Goal: Information Seeking & Learning: Learn about a topic

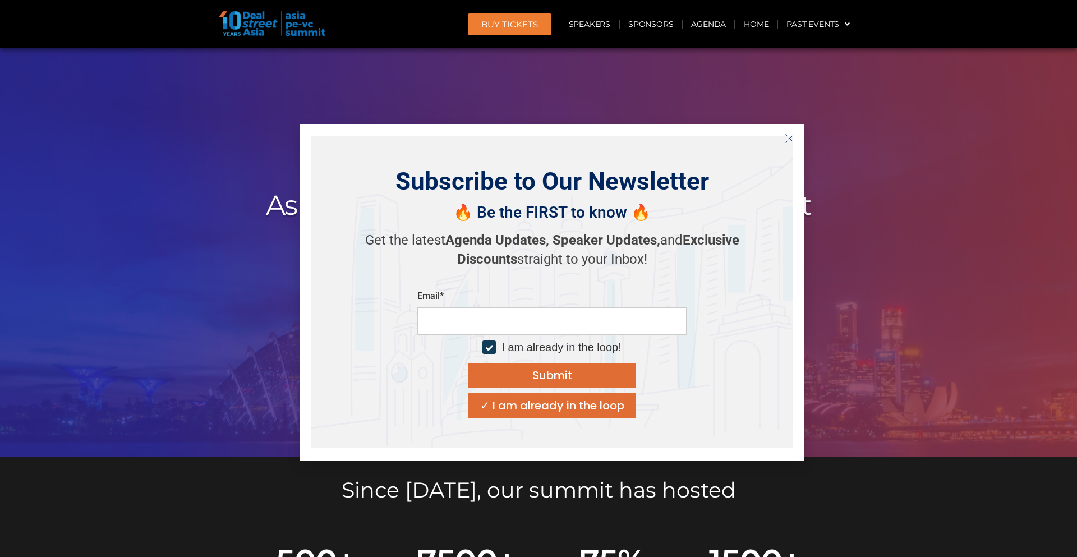
click at [869, 160] on div at bounding box center [538, 252] width 1077 height 409
click at [789, 141] on icon "Close" at bounding box center [790, 138] width 10 height 10
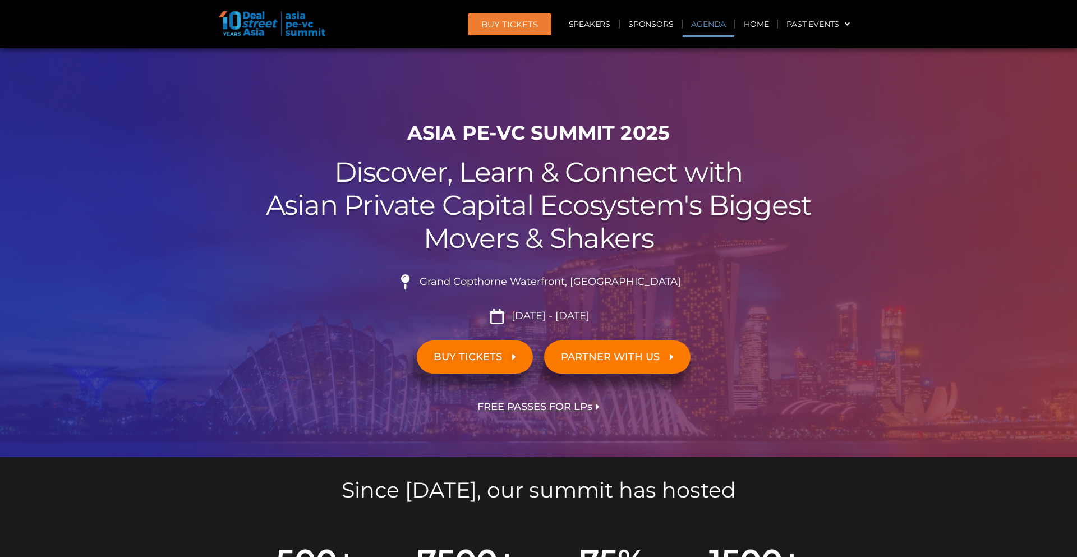
click at [718, 24] on link "Agenda" at bounding box center [709, 24] width 52 height 26
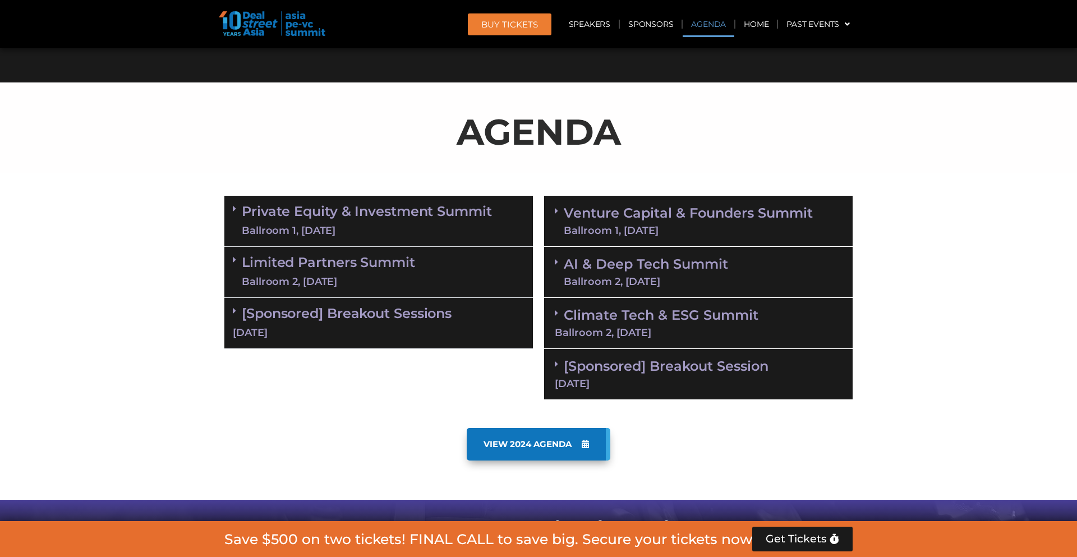
scroll to position [586, 0]
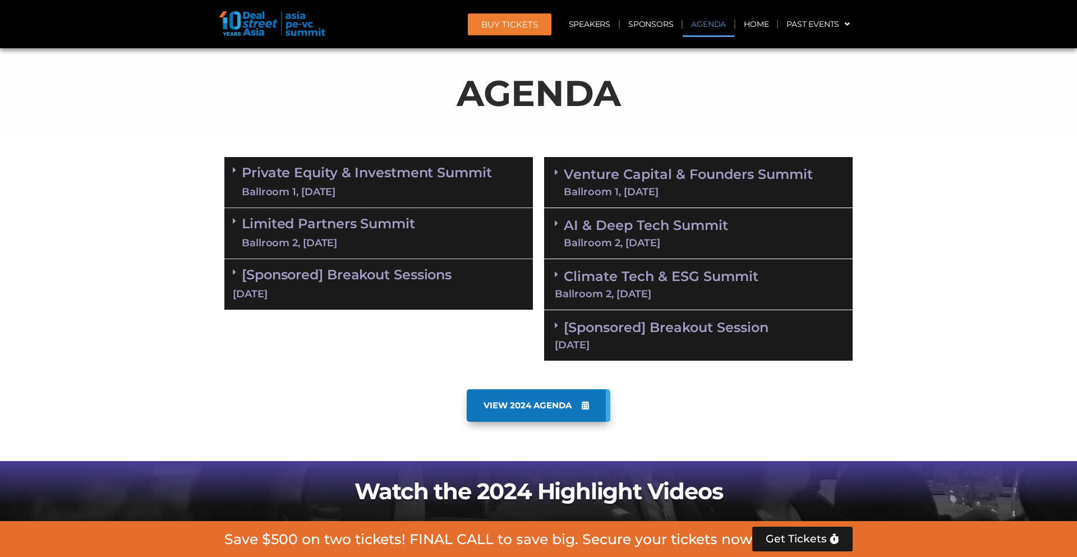
click at [410, 186] on div "Ballroom 1, [DATE]" at bounding box center [367, 192] width 250 height 14
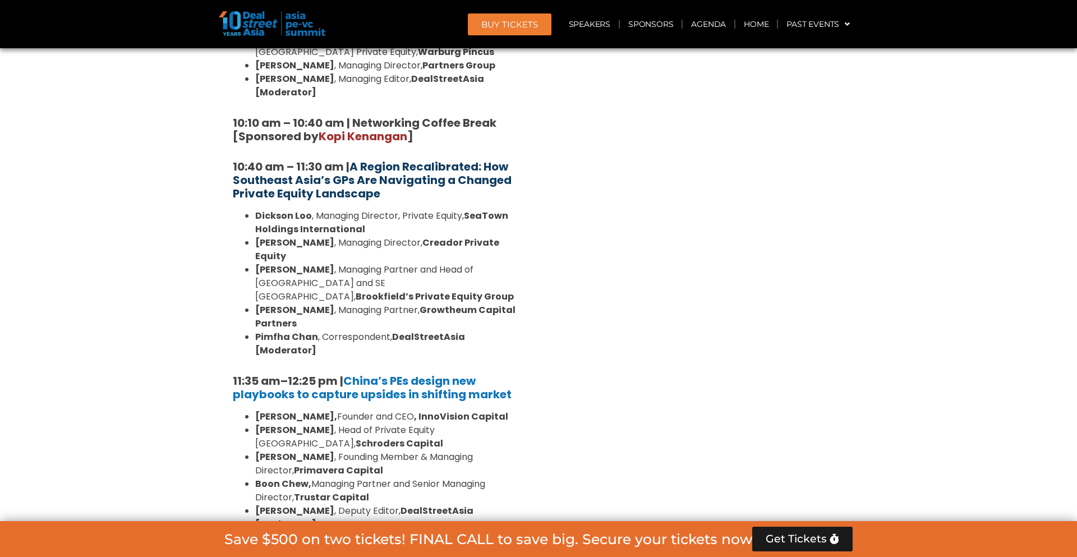
scroll to position [1011, 0]
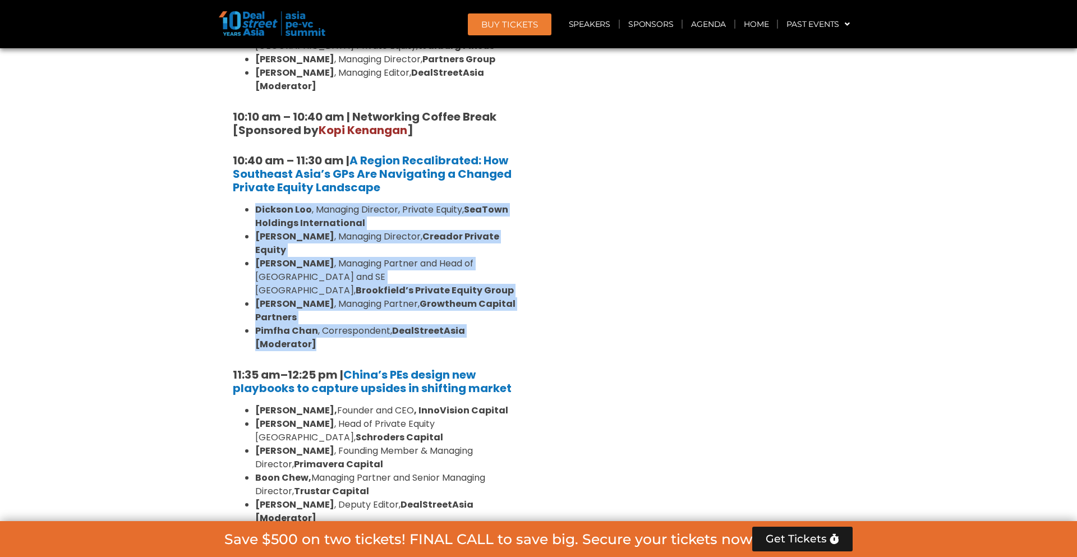
drag, startPoint x: 251, startPoint y: 187, endPoint x: 528, endPoint y: 288, distance: 294.6
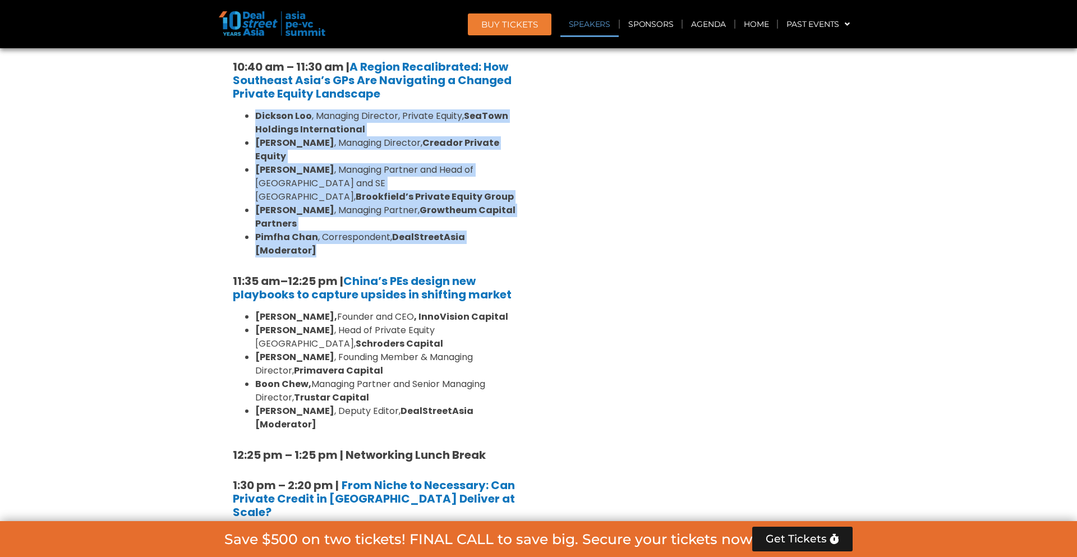
scroll to position [1105, 0]
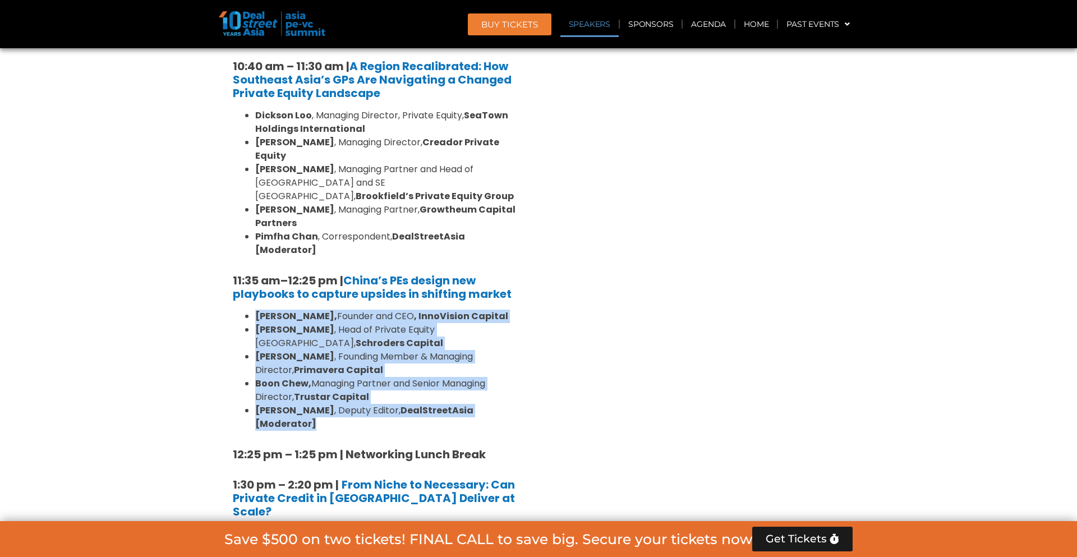
drag, startPoint x: 251, startPoint y: 259, endPoint x: 531, endPoint y: 349, distance: 293.9
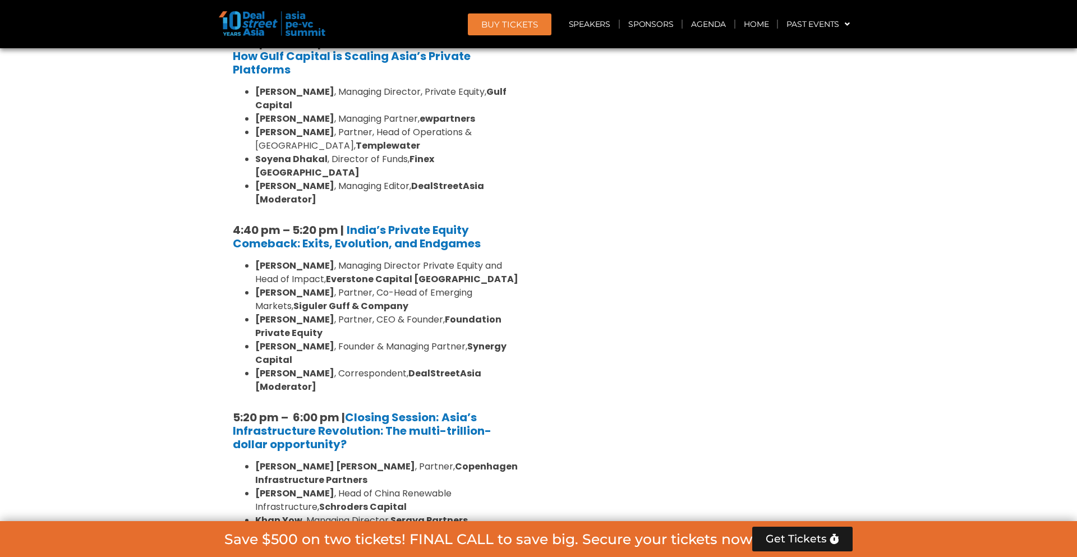
scroll to position [2018, 0]
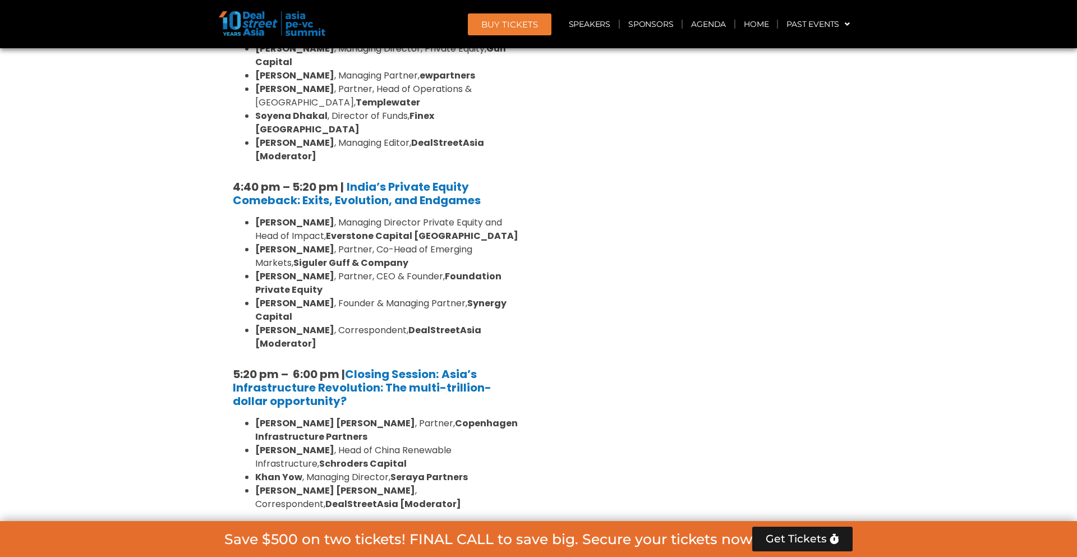
scroll to position [2079, 0]
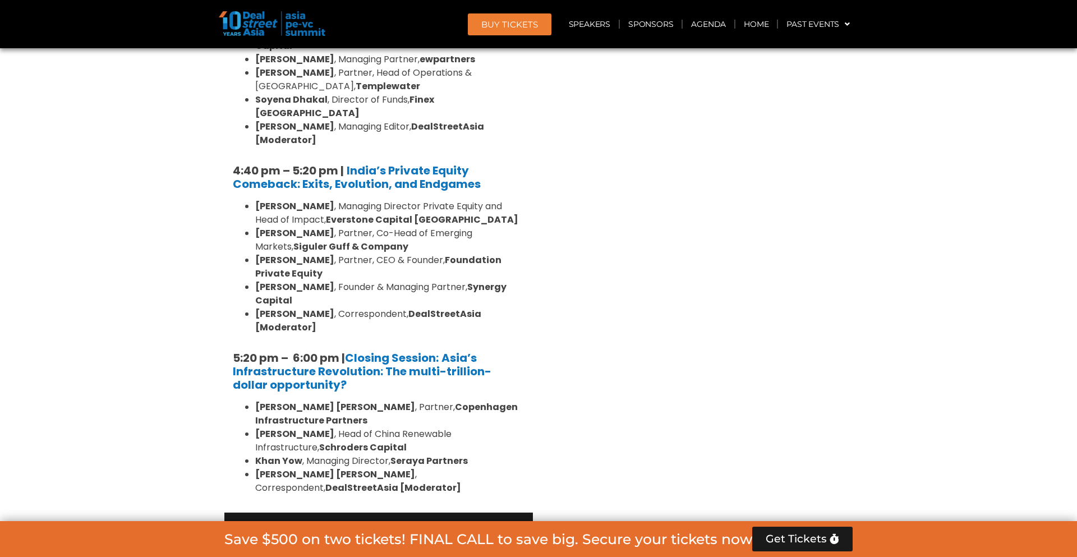
click at [403, 521] on link "Limited Partners Summit Ballroom 2, 10 Sept" at bounding box center [328, 538] width 173 height 34
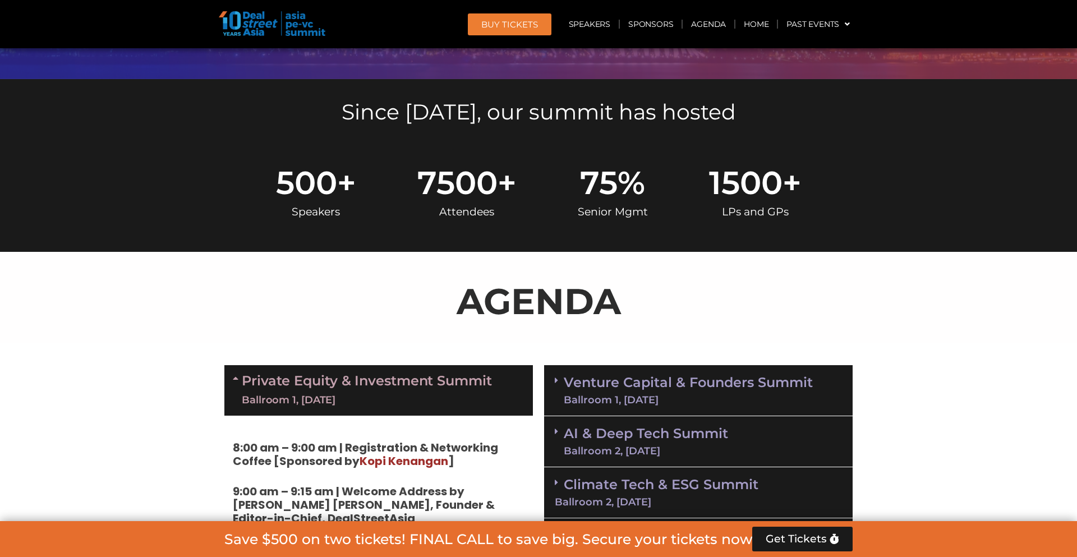
scroll to position [489, 0]
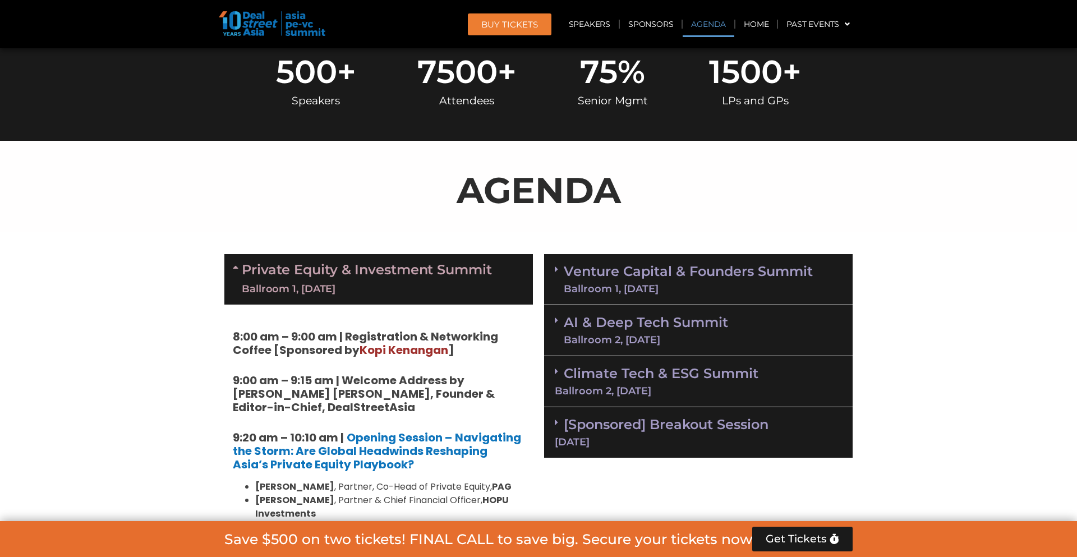
click at [632, 286] on div "Ballroom 1, 11 Sept" at bounding box center [688, 289] width 249 height 10
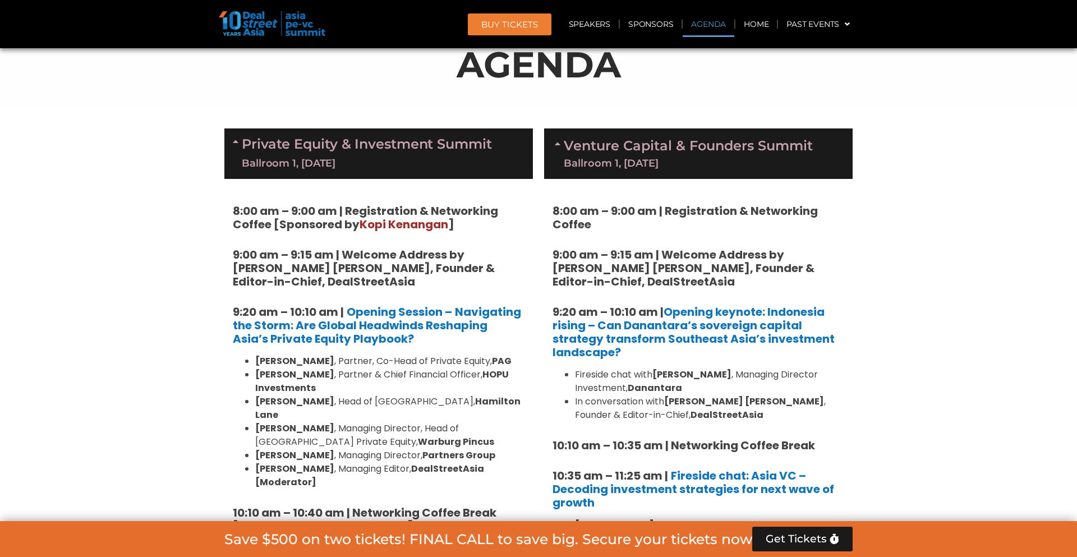
scroll to position [616, 0]
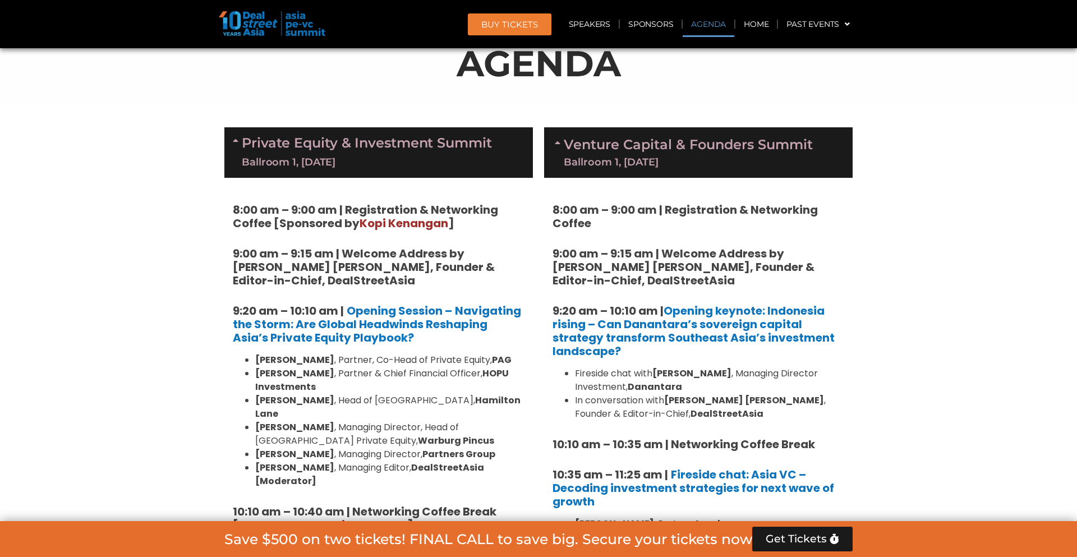
click at [722, 145] on link "Venture Capital & Founders​ Summit Ballroom 1, 11 Sept" at bounding box center [688, 152] width 249 height 29
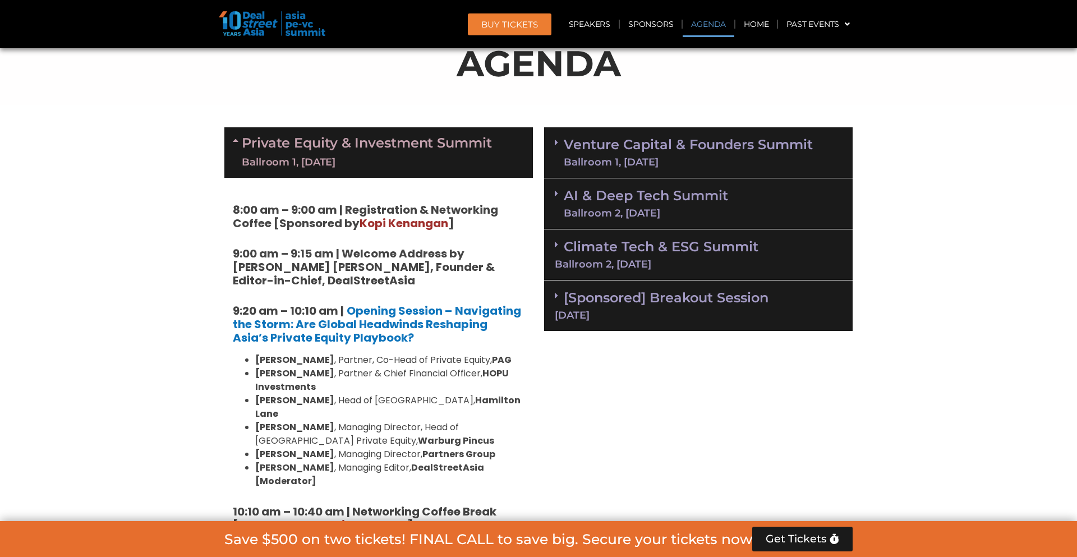
click at [690, 200] on link "AI & Deep Tech Summit Ballroom 2, 11 Sept" at bounding box center [646, 203] width 164 height 29
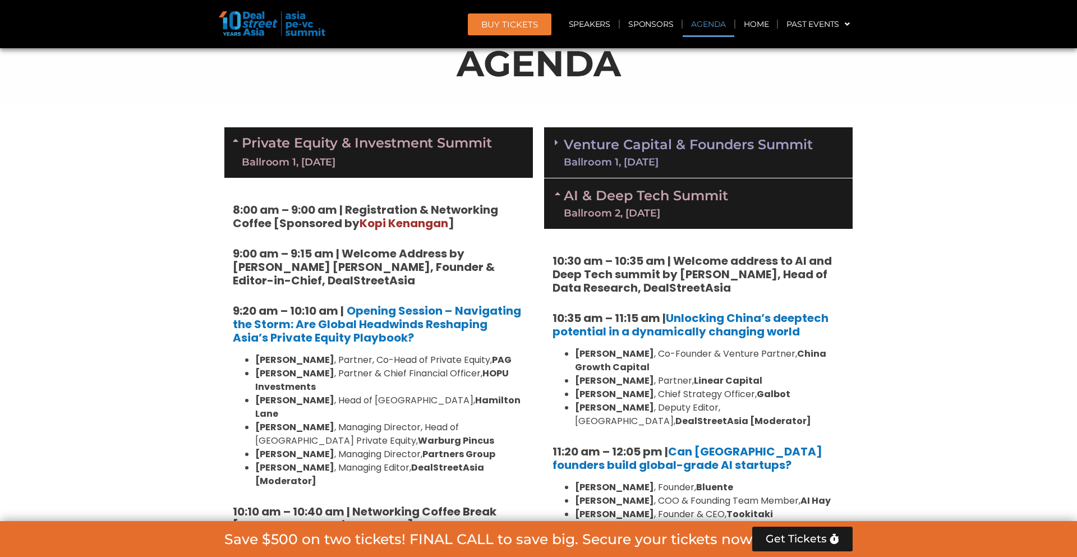
click at [736, 146] on link "Venture Capital & Founders​ Summit Ballroom 1, 11 Sept" at bounding box center [688, 152] width 249 height 29
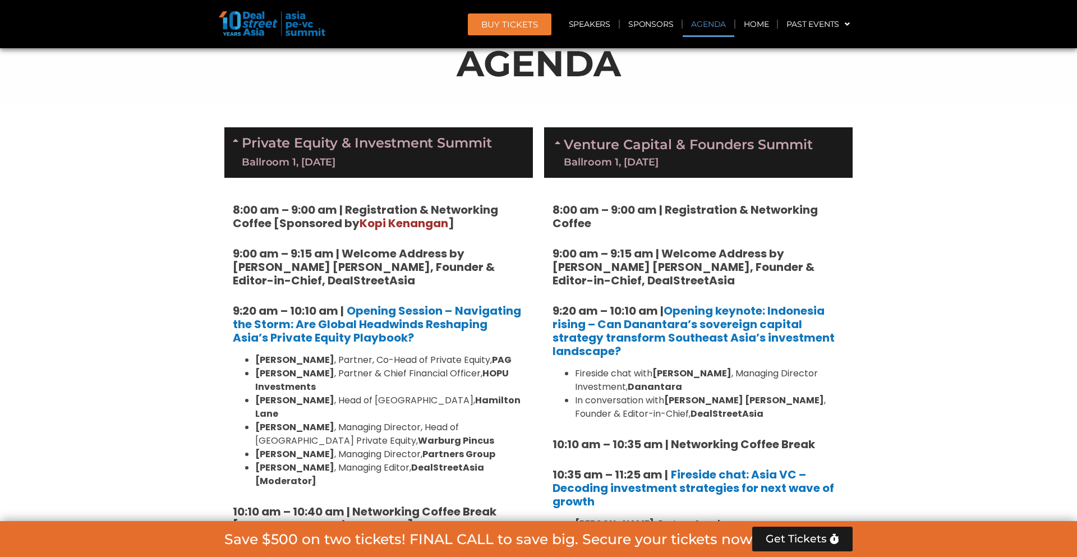
click at [736, 146] on link "Venture Capital & Founders​ Summit Ballroom 1, 11 Sept" at bounding box center [688, 152] width 249 height 29
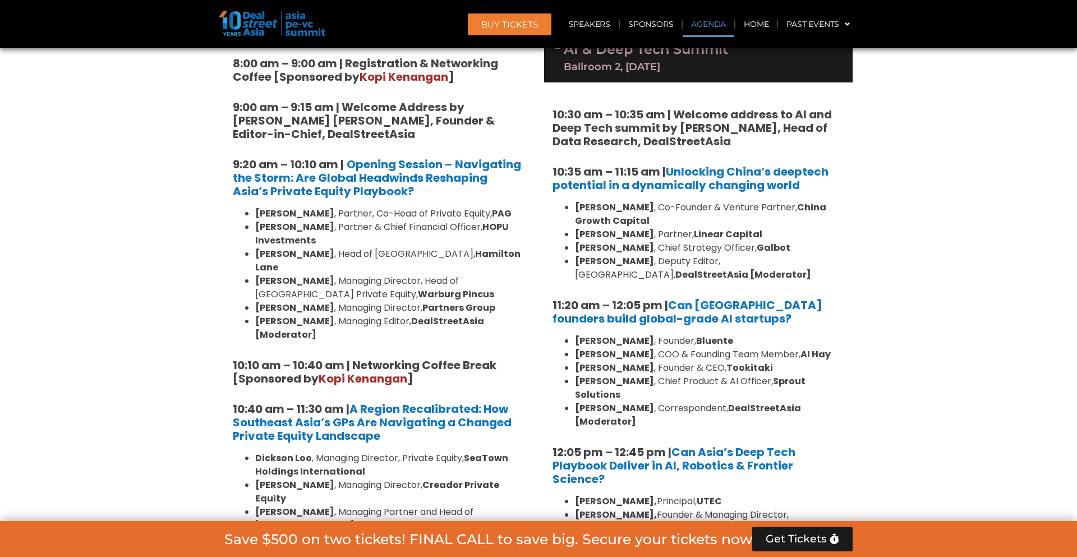
scroll to position [771, 0]
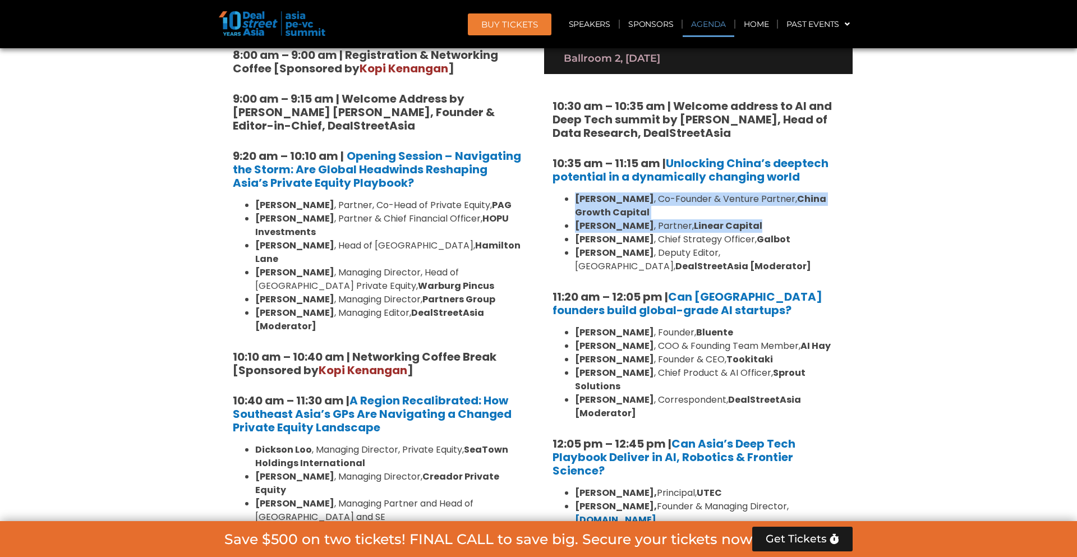
drag, startPoint x: 739, startPoint y: 225, endPoint x: 569, endPoint y: 200, distance: 171.3
click at [569, 200] on ul "Wayne Shiong , Co-Founder & Venture Partner, China Growth Capital Neil Zeng , P…" at bounding box center [698, 232] width 292 height 81
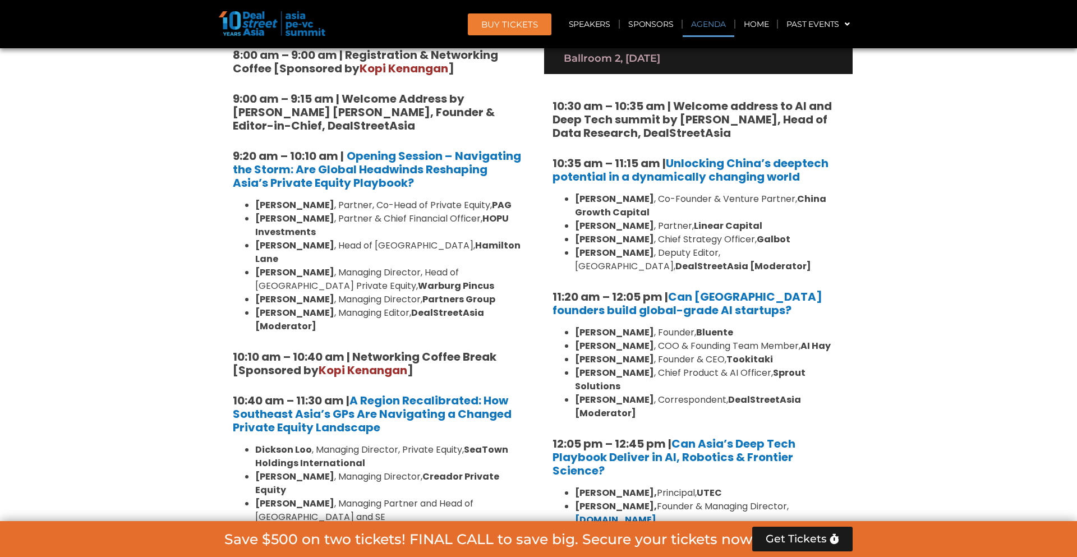
click at [689, 251] on li "Eudora Wang , Deputy Editor, Greater China, DealStreetAsia [Moderator]" at bounding box center [709, 259] width 269 height 27
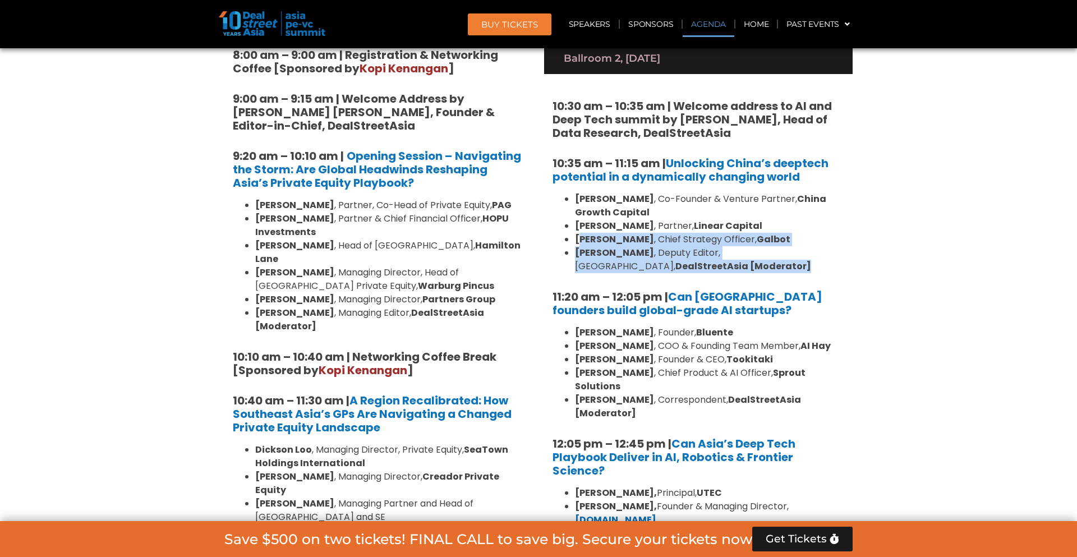
drag, startPoint x: 581, startPoint y: 243, endPoint x: 735, endPoint y: 273, distance: 157.7
click at [735, 273] on div "10:30 am – 10:35 am | Welcome address to AI and Deep Tech summit by Andi Haswid…" at bounding box center [698, 358] width 308 height 569
click at [728, 273] on div at bounding box center [728, 273] width 0 height 0
click at [686, 272] on div "10:30 am – 10:35 am | Welcome address to AI and Deep Tech summit by Andi Haswid…" at bounding box center [698, 358] width 308 height 569
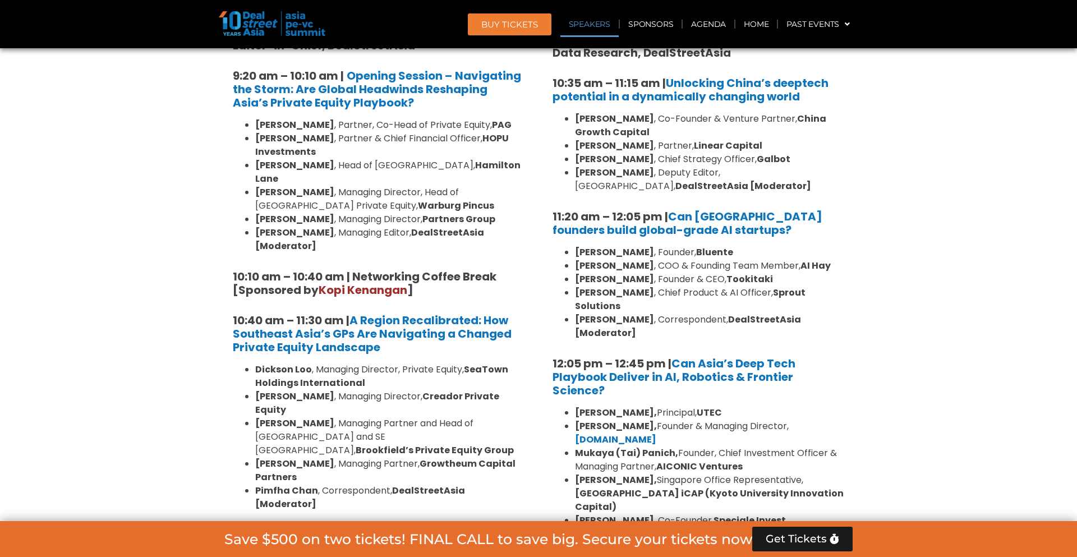
scroll to position [455, 0]
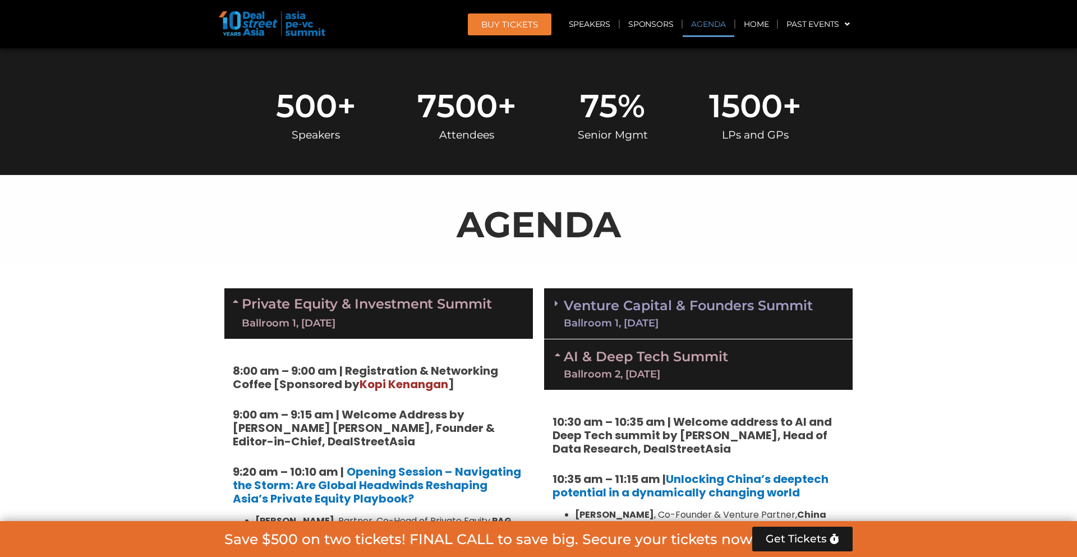
click at [339, 308] on link "Private Equity & Investment Summit Ballroom 1, 10 Sept" at bounding box center [367, 314] width 250 height 34
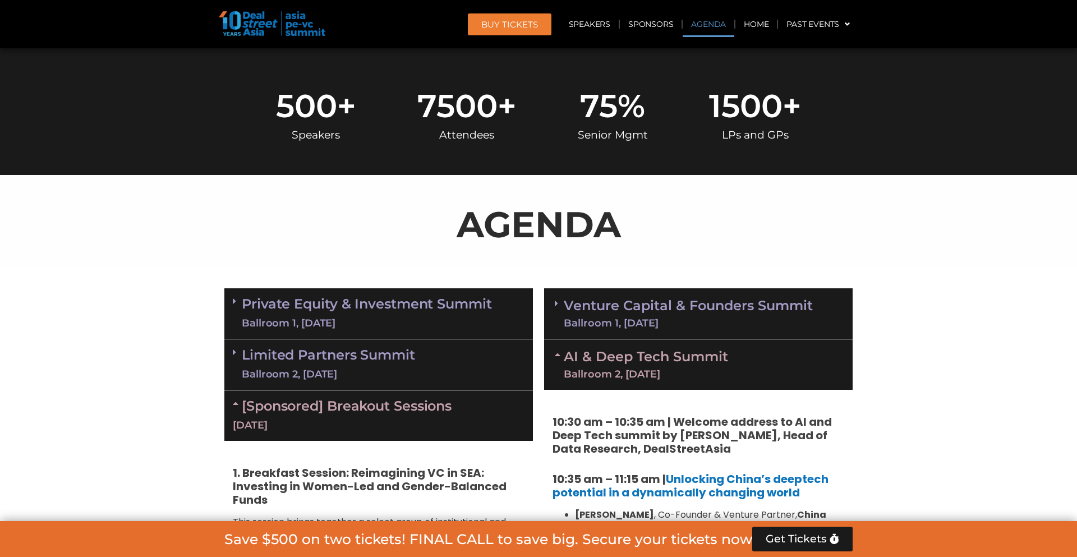
click at [354, 360] on link "Limited Partners Summit Ballroom 2, 10 Sept" at bounding box center [328, 365] width 173 height 34
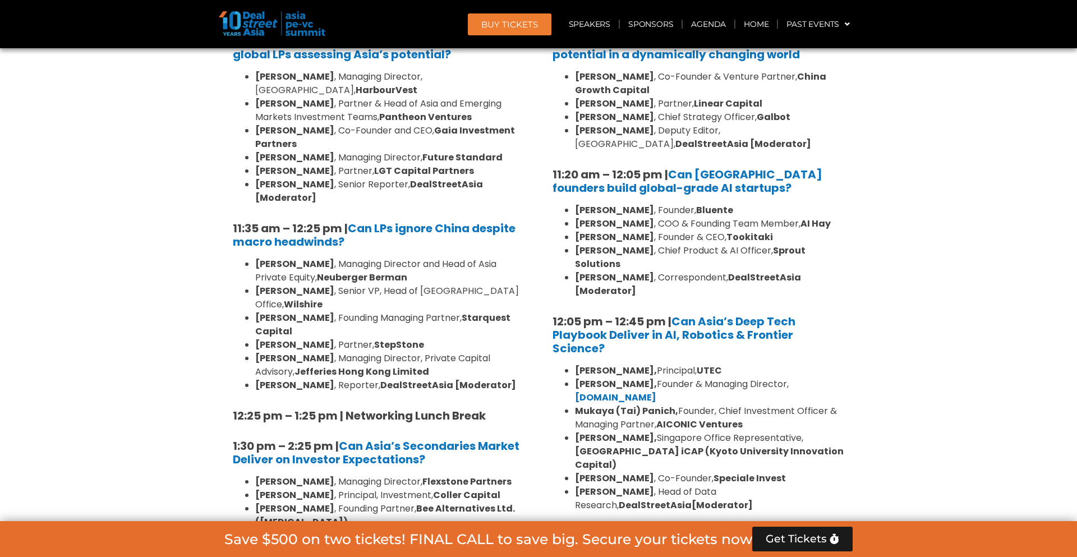
scroll to position [786, 0]
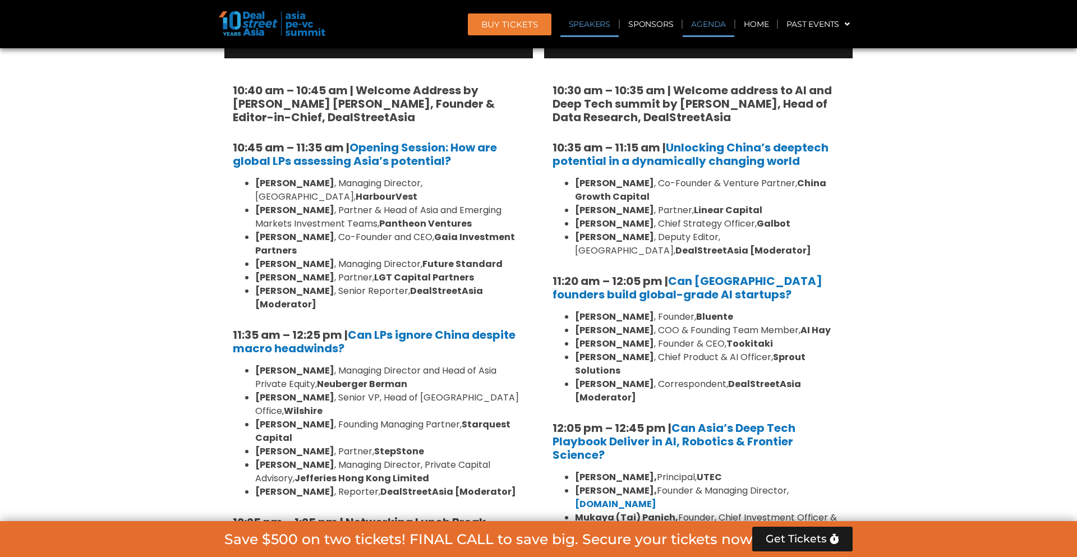
click at [593, 27] on link "Speakers" at bounding box center [589, 24] width 58 height 26
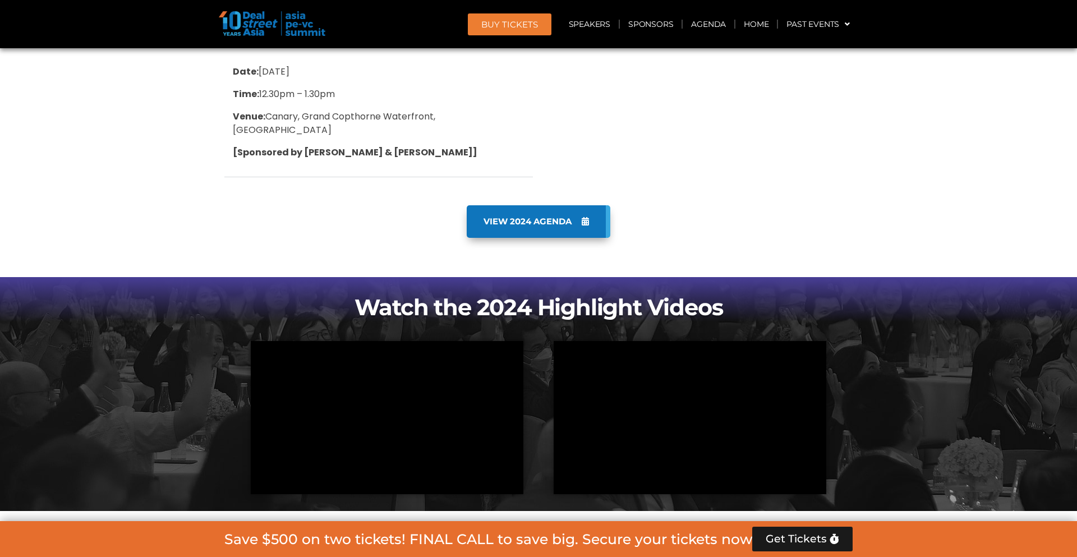
scroll to position [2879, 0]
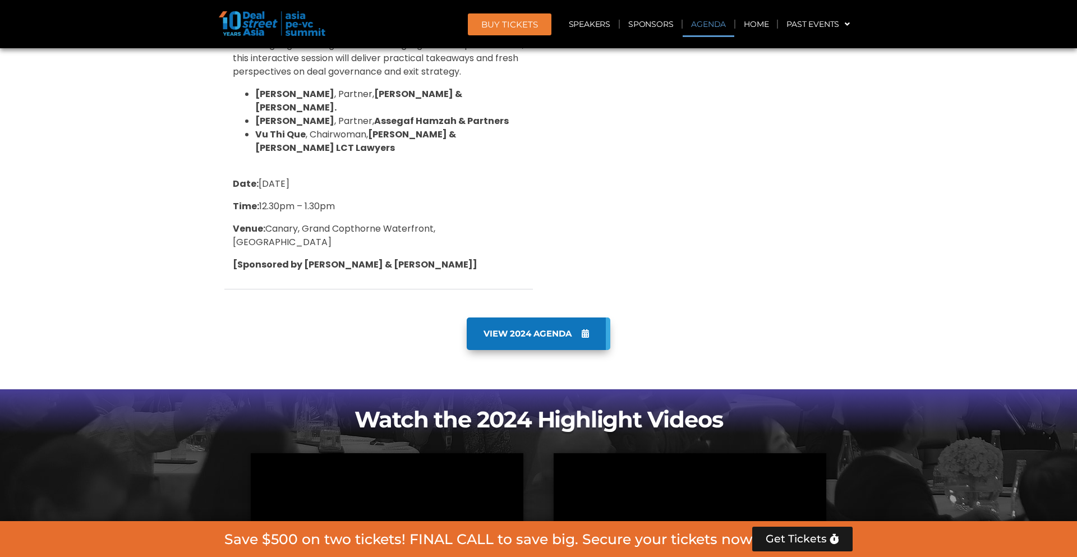
click at [719, 24] on link "Agenda" at bounding box center [709, 24] width 52 height 26
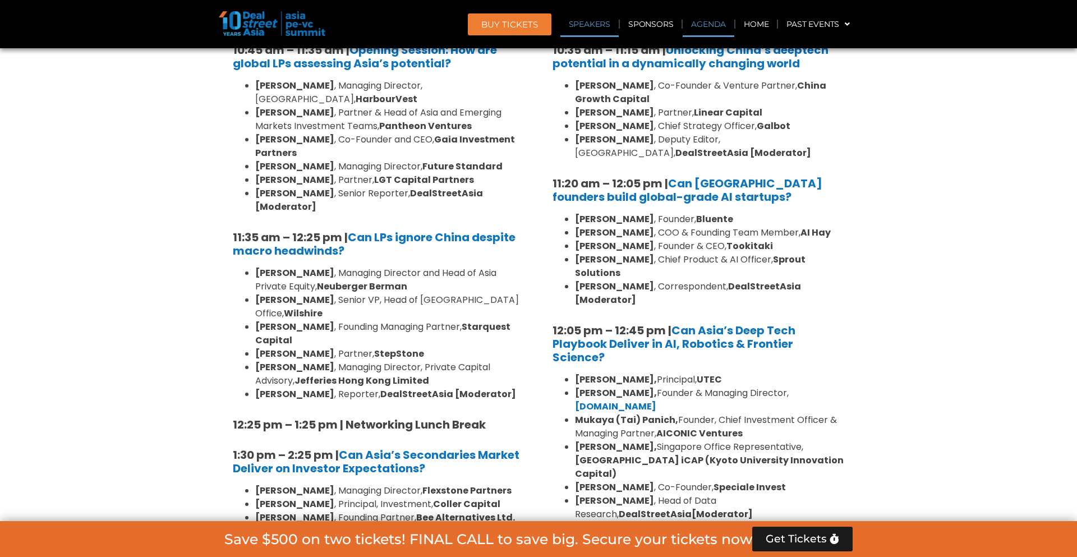
scroll to position [586, 0]
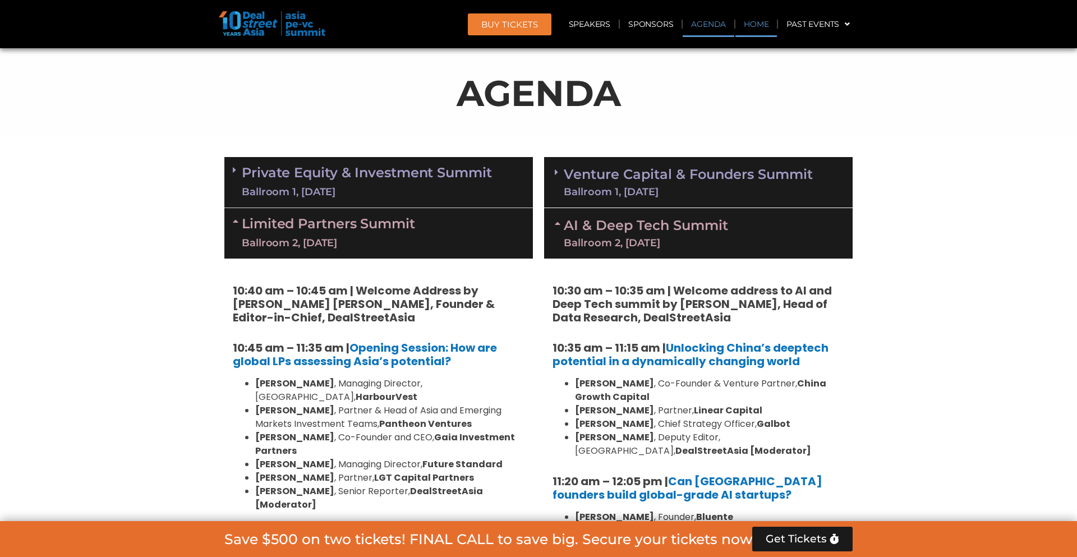
click at [760, 31] on link "Home" at bounding box center [756, 24] width 42 height 26
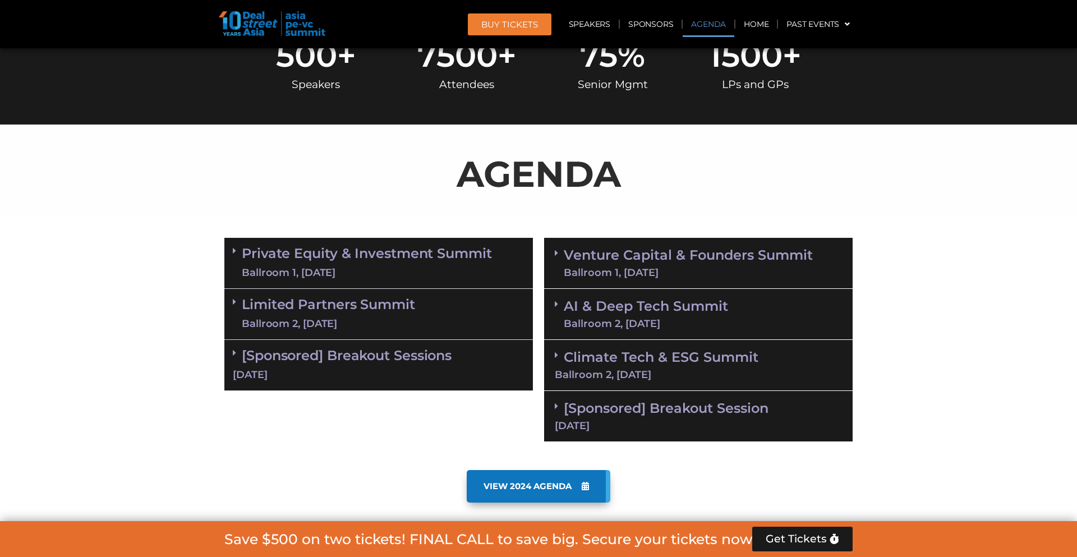
scroll to position [667, 0]
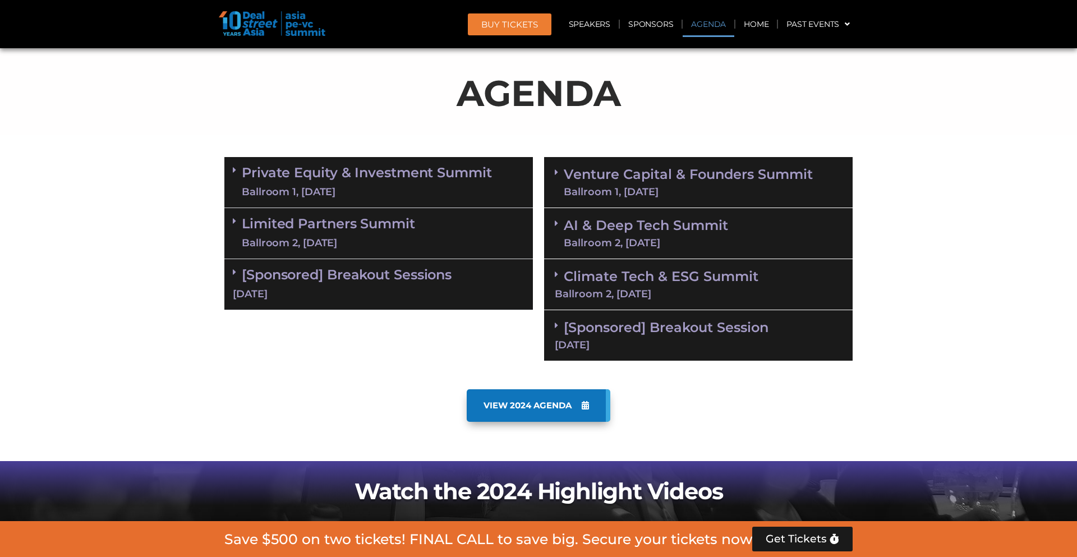
click at [650, 238] on div "Ballroom 2, [DATE]" at bounding box center [646, 243] width 164 height 10
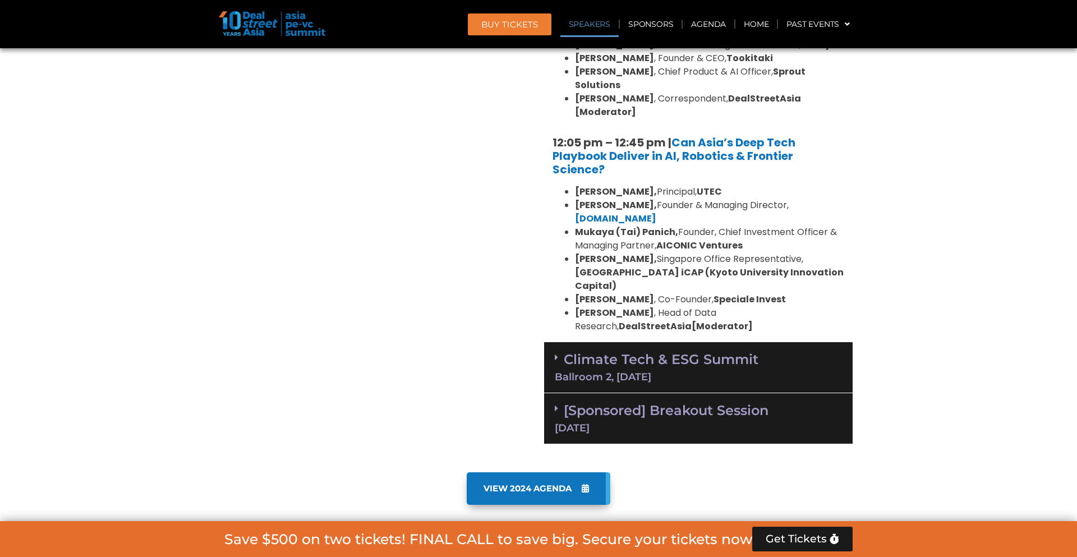
scroll to position [1121, 0]
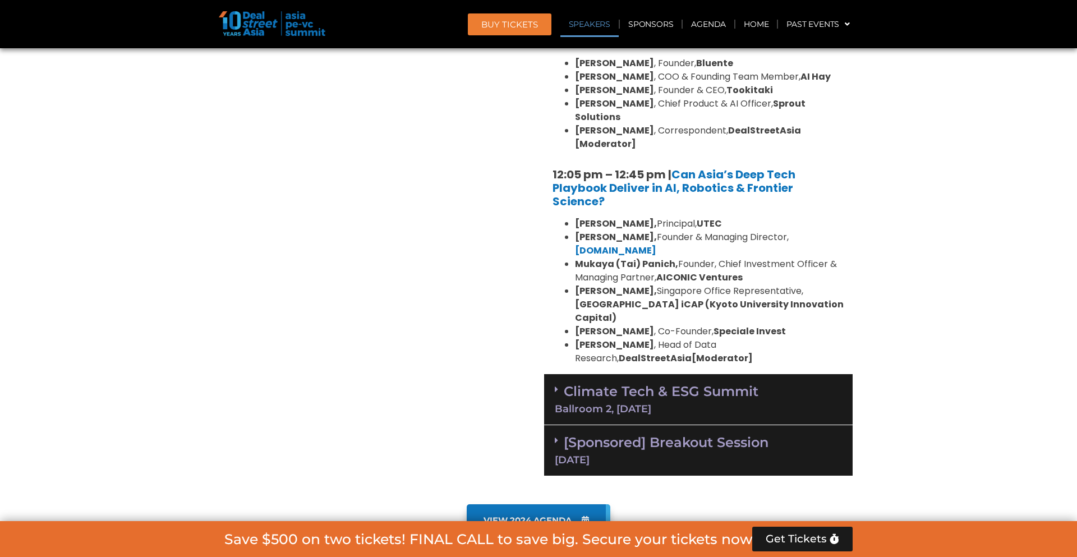
click at [634, 383] on link "Climate Tech & ESG Summit Ballroom 2, 11 Sept" at bounding box center [698, 398] width 287 height 31
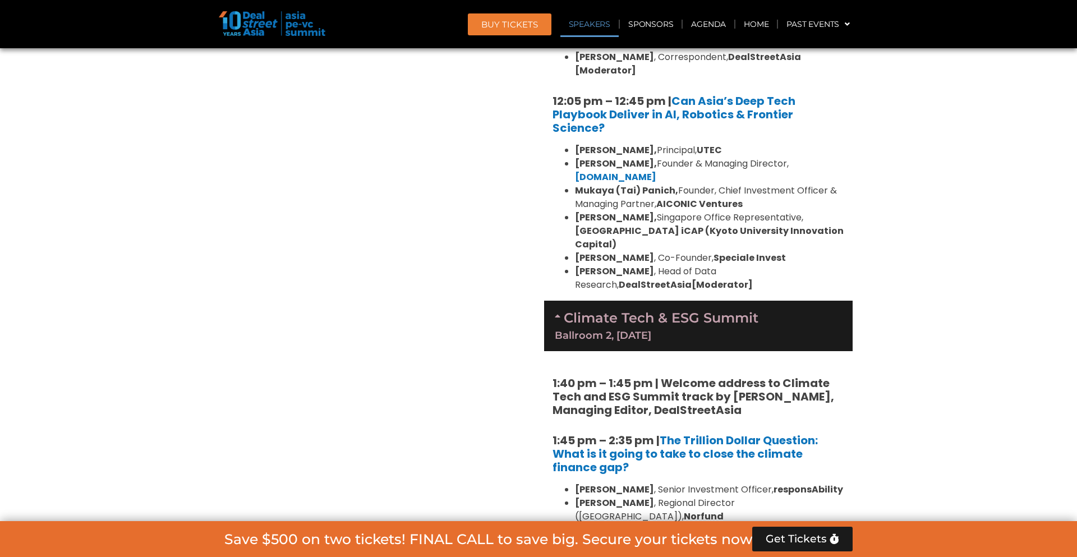
scroll to position [1078, 0]
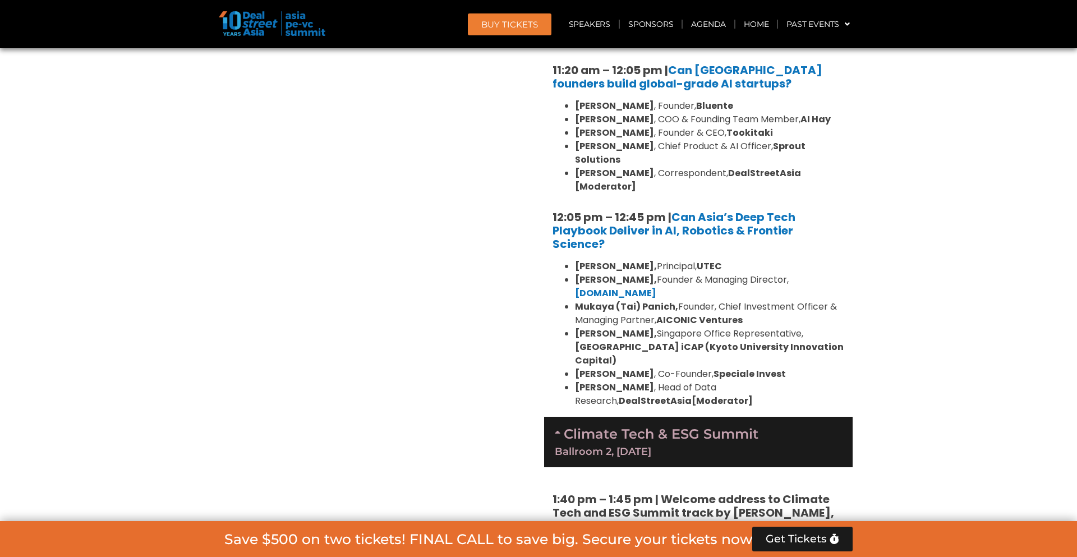
click at [650, 426] on link "Climate Tech & ESG Summit Ballroom 2, 11 Sept" at bounding box center [698, 441] width 287 height 31
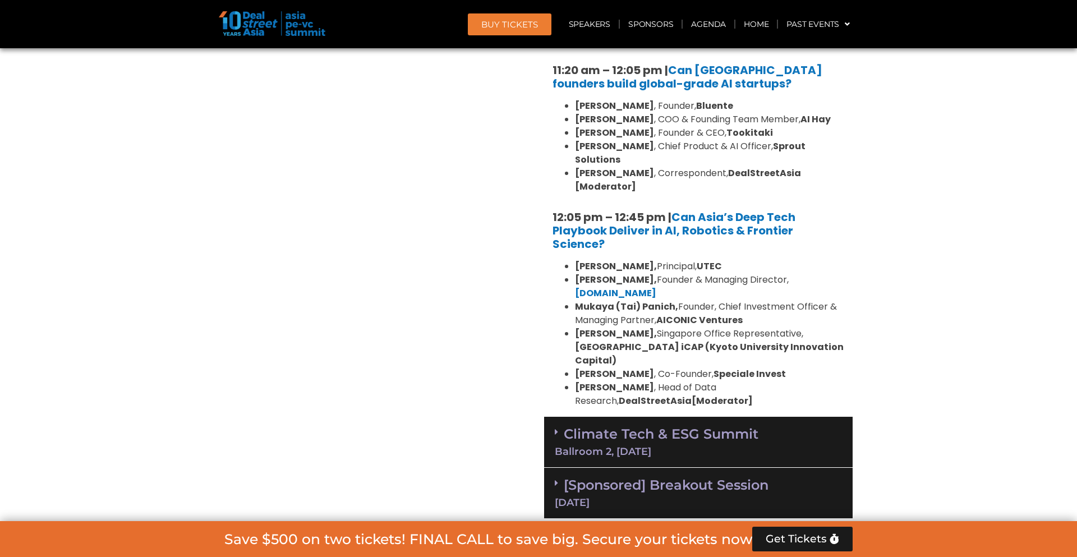
click at [650, 426] on link "Climate Tech & ESG Summit Ballroom 2, 11 Sept" at bounding box center [698, 441] width 287 height 31
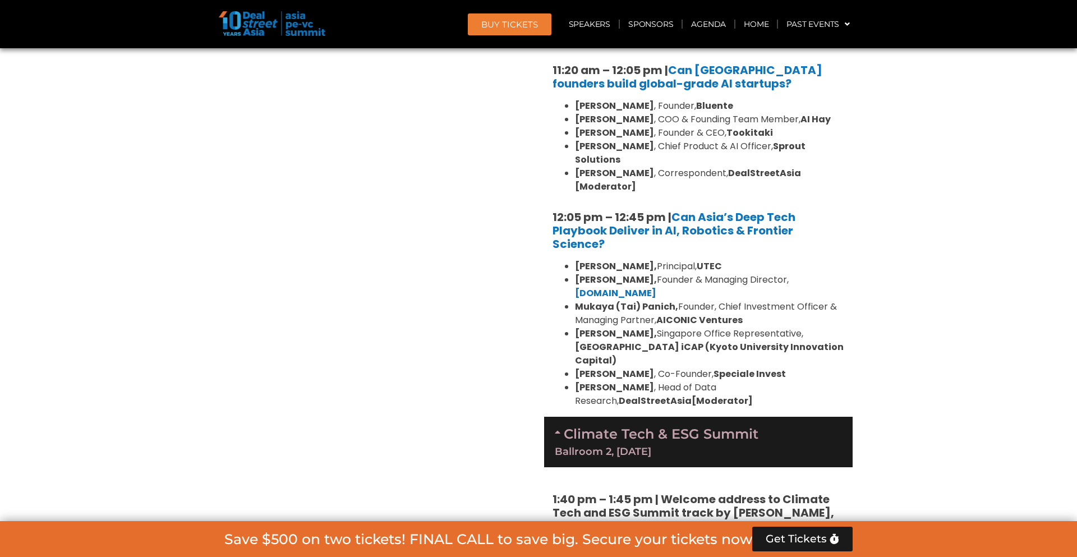
click at [650, 426] on link "Climate Tech & ESG Summit Ballroom 2, 11 Sept" at bounding box center [698, 441] width 287 height 31
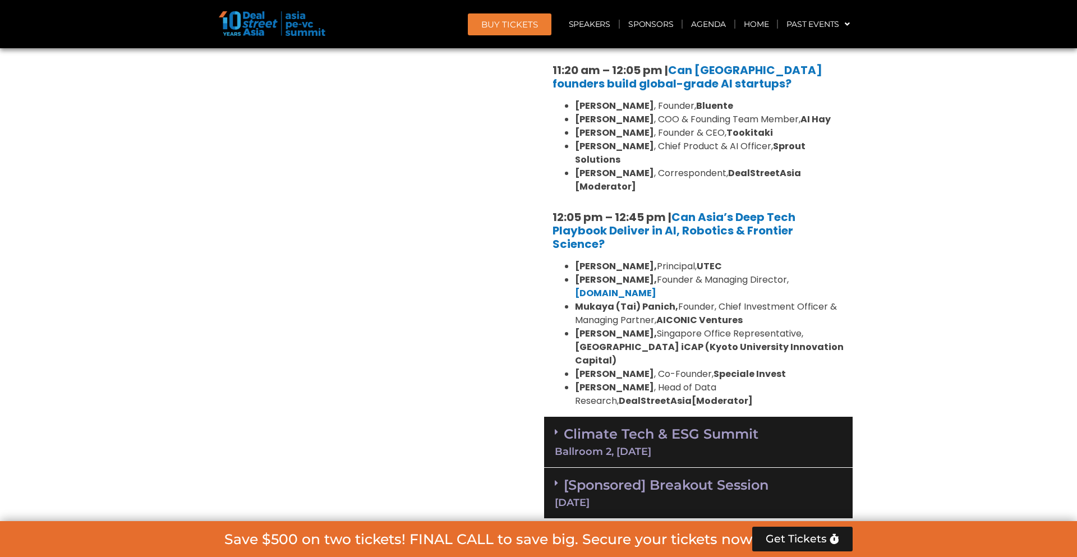
scroll to position [1111, 0]
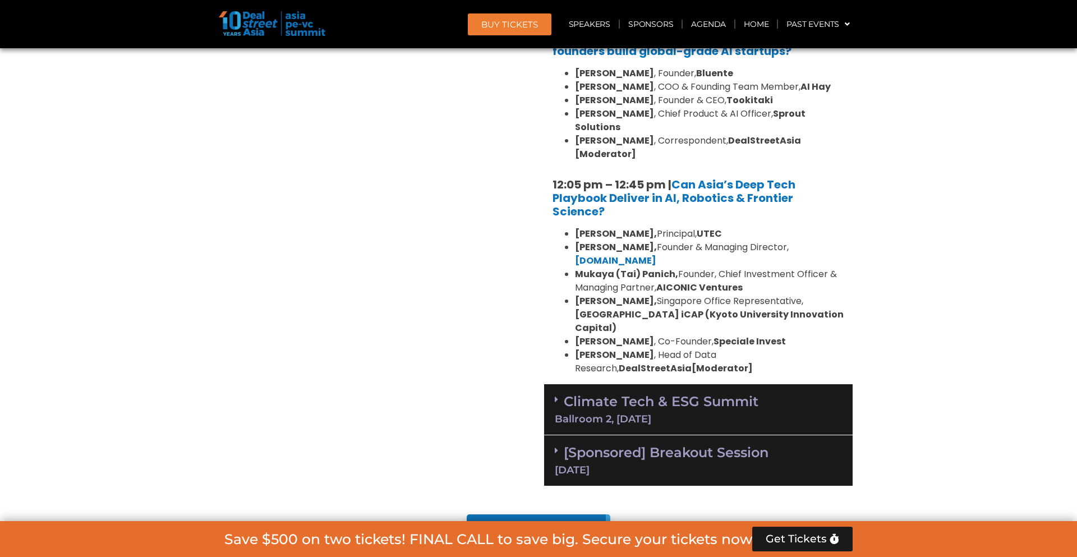
click at [647, 444] on link "[Sponsored] Breakout Session 11 Sept" at bounding box center [698, 459] width 287 height 31
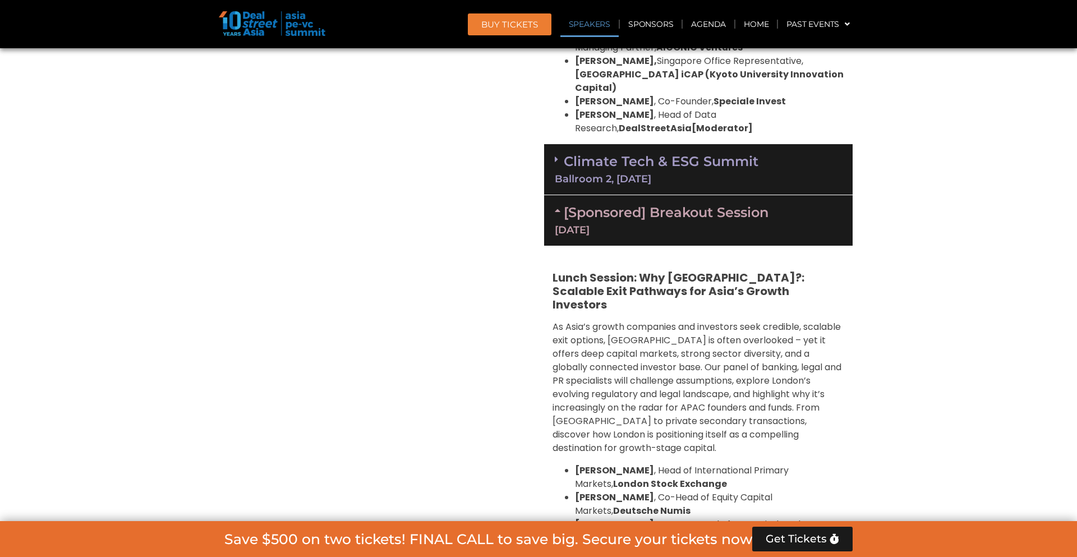
scroll to position [1377, 0]
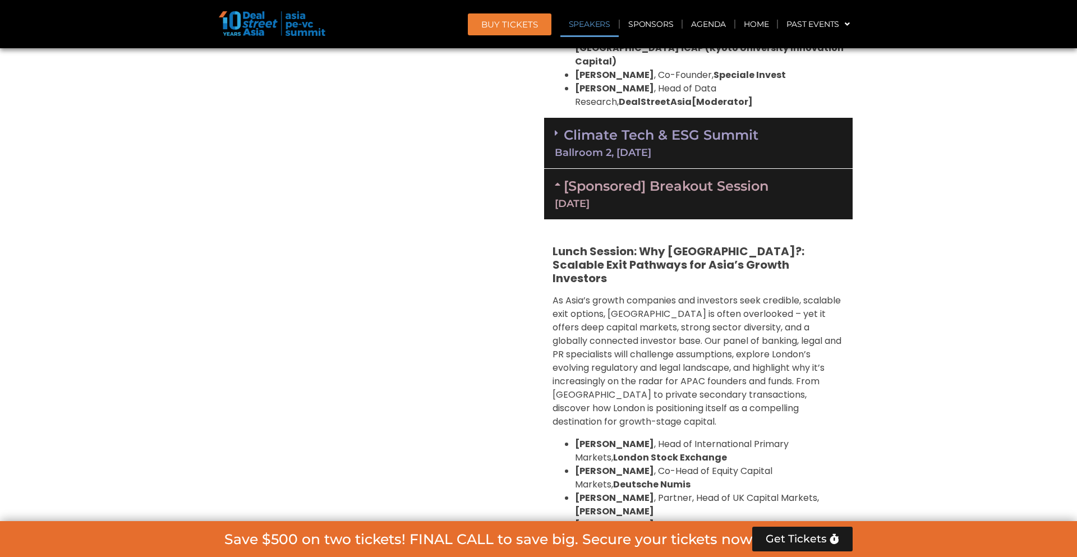
click at [651, 199] on div "[DATE]" at bounding box center [698, 204] width 287 height 10
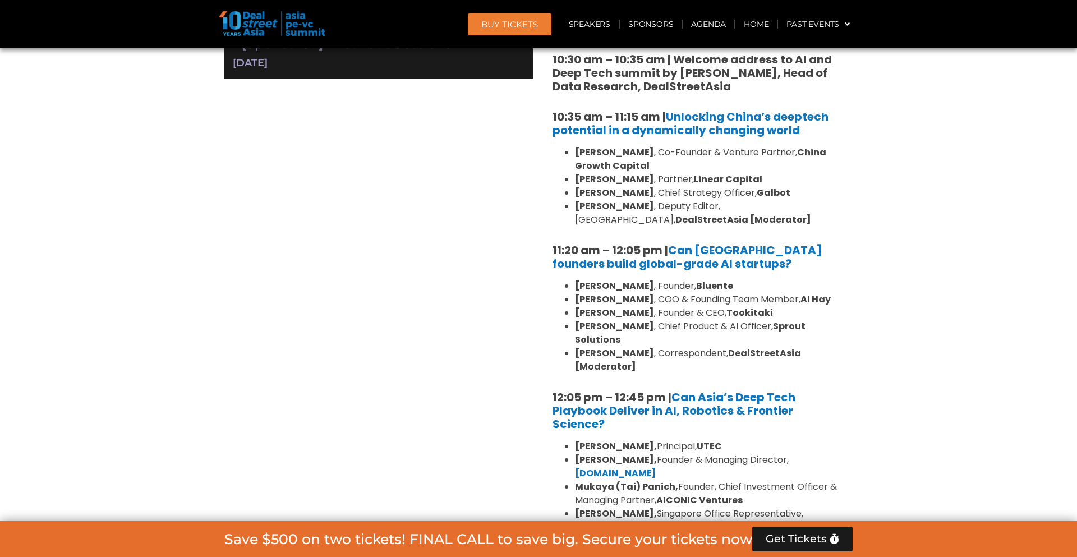
scroll to position [757, 0]
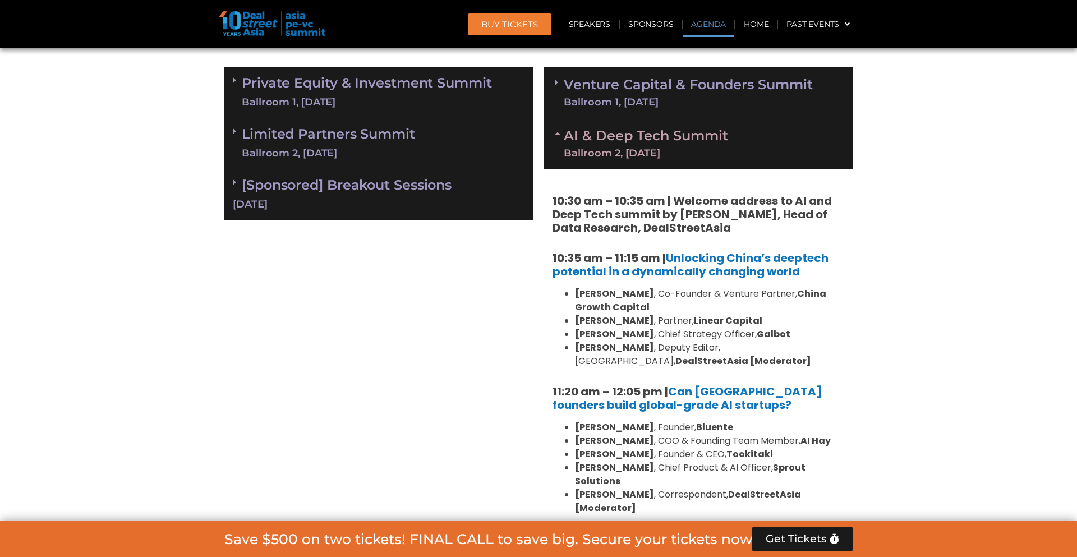
click at [629, 94] on link "Venture Capital & Founders​ Summit Ballroom 1, 11 Sept" at bounding box center [688, 92] width 249 height 29
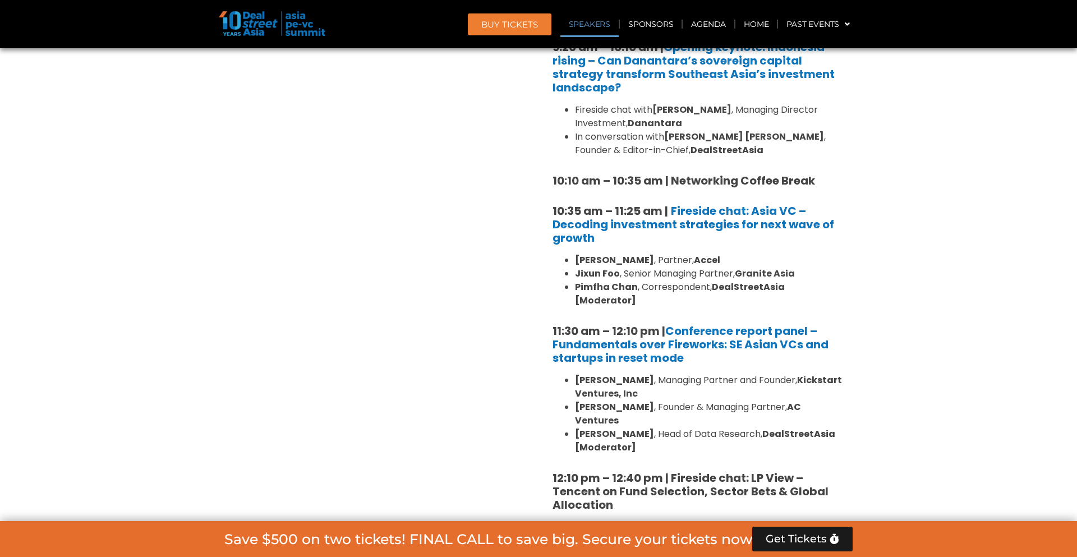
scroll to position [625, 0]
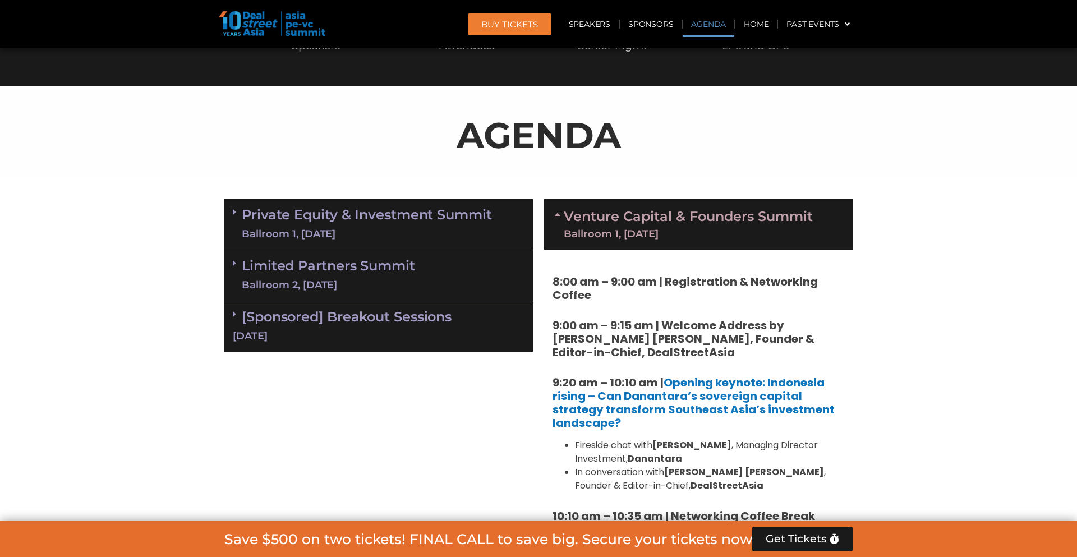
click at [618, 214] on link "Venture Capital & Founders​ Summit Ballroom 1, 11 Sept" at bounding box center [688, 224] width 249 height 29
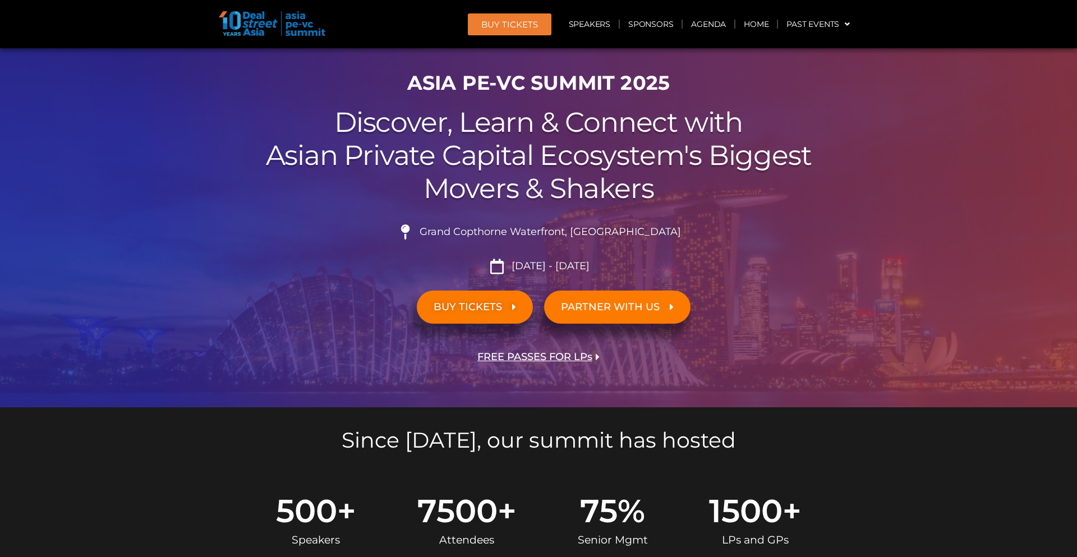
scroll to position [0, 0]
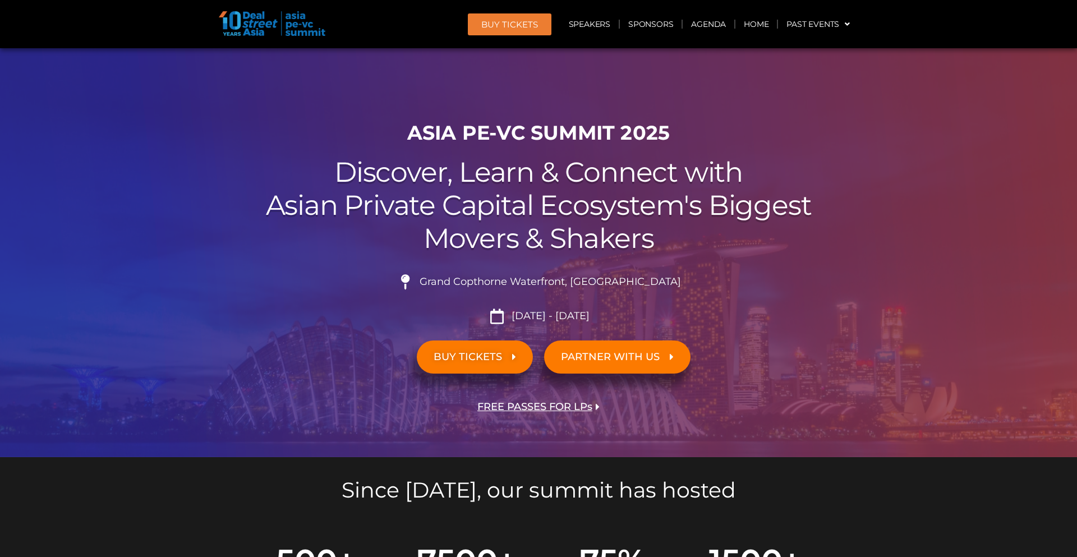
click at [482, 366] on link "BUY TICKETS" at bounding box center [475, 356] width 116 height 33
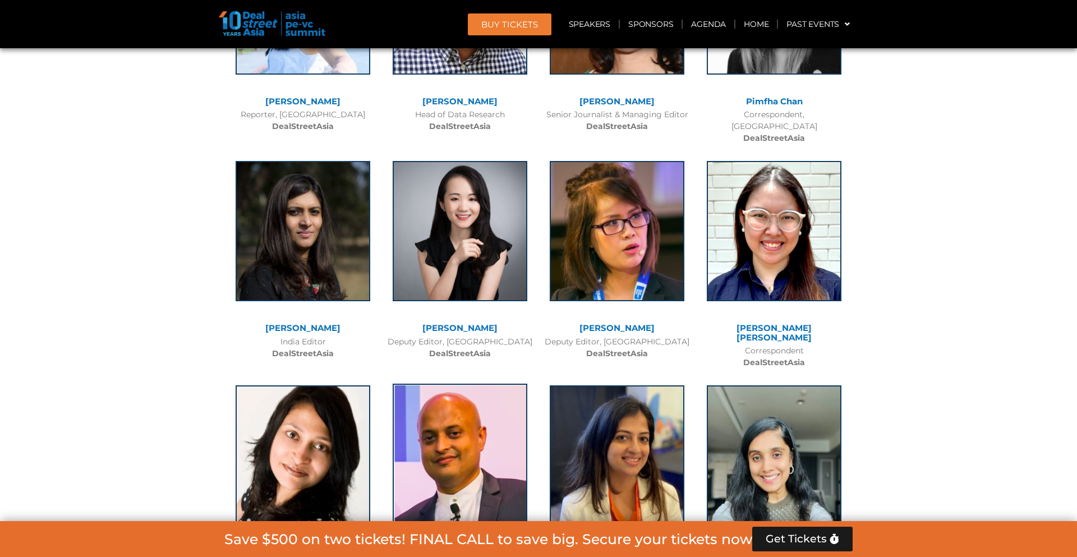
scroll to position [9095, 0]
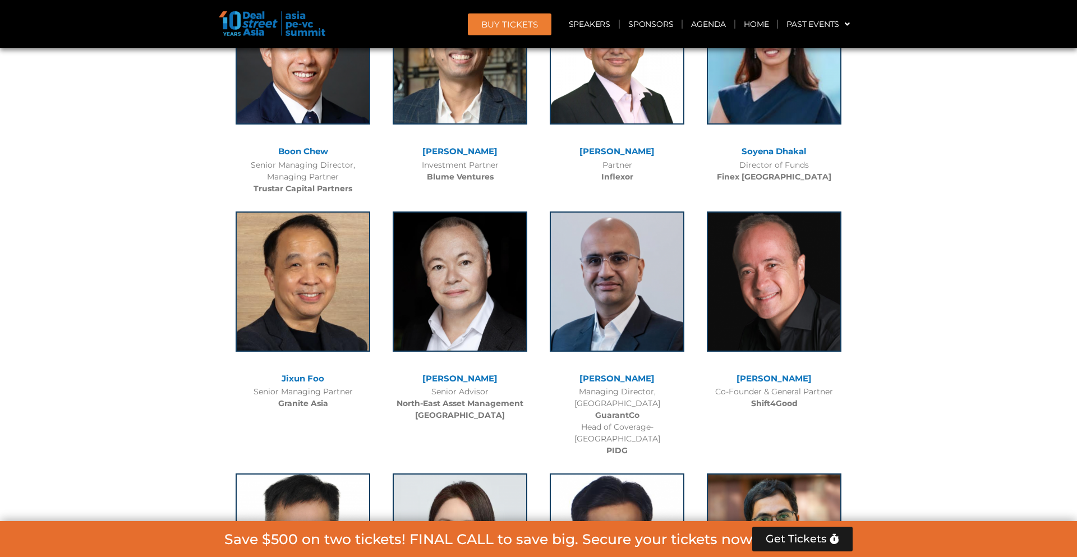
click at [503, 27] on span "BUY Tickets" at bounding box center [509, 24] width 57 height 8
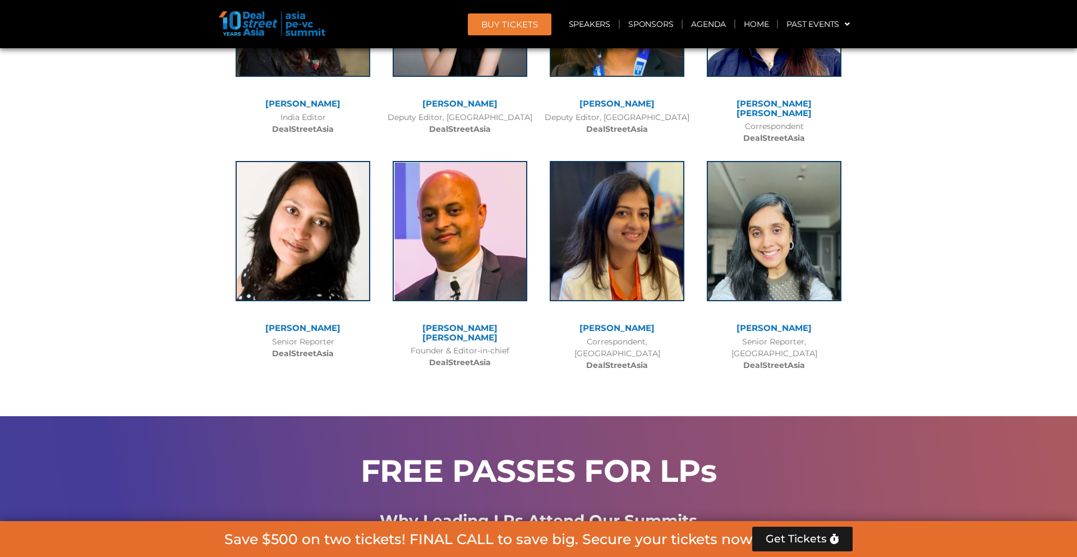
scroll to position [9255, 0]
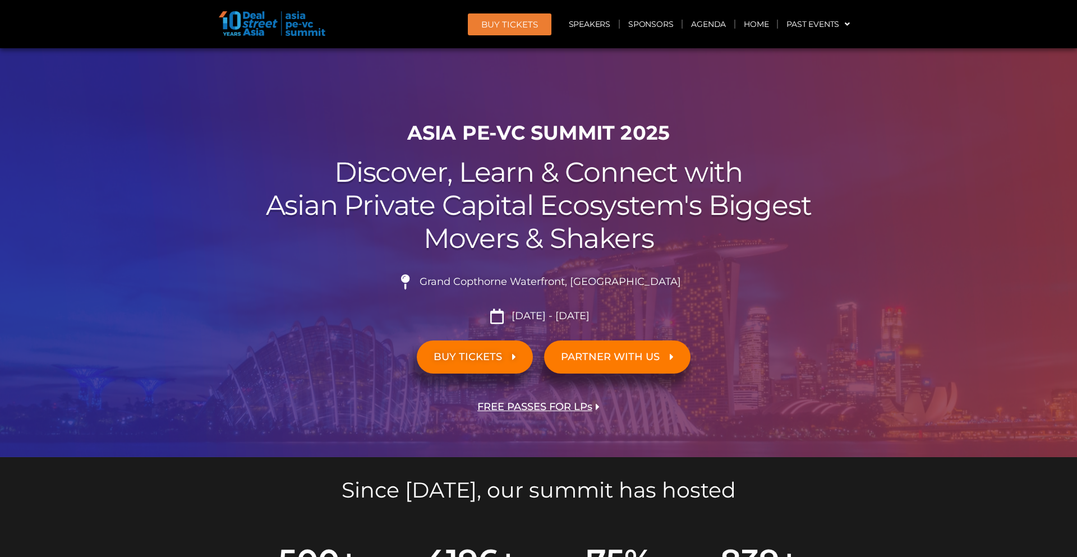
scroll to position [487, 0]
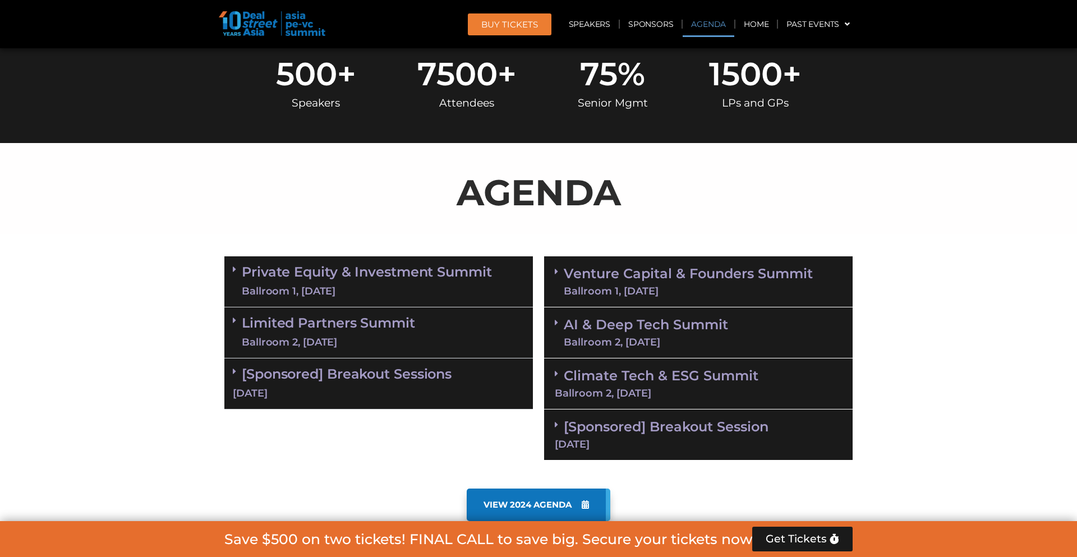
click at [448, 326] on div "Limited Partners Summit Ballroom 2, 10 Sept" at bounding box center [378, 332] width 308 height 51
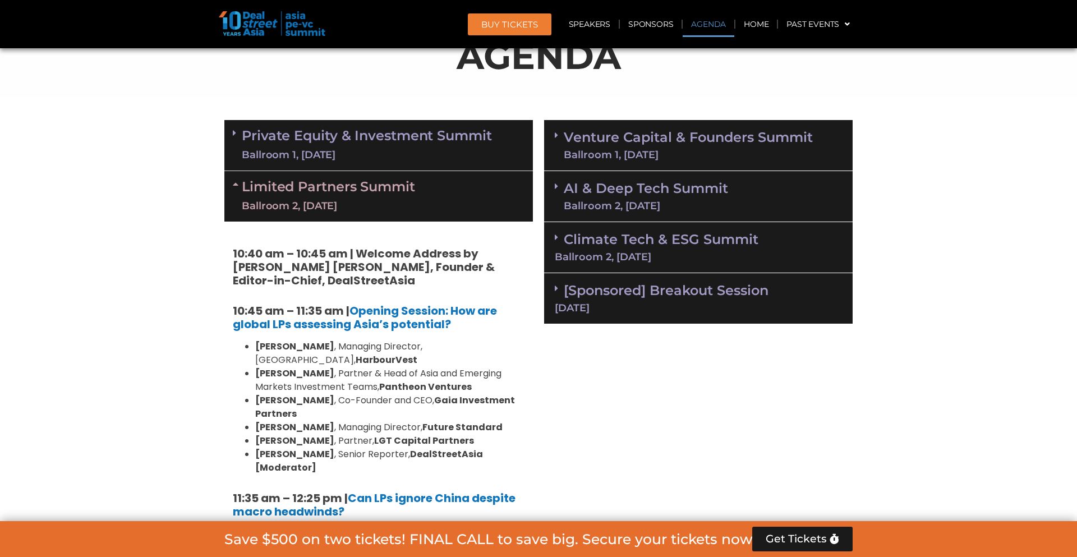
scroll to position [693, 0]
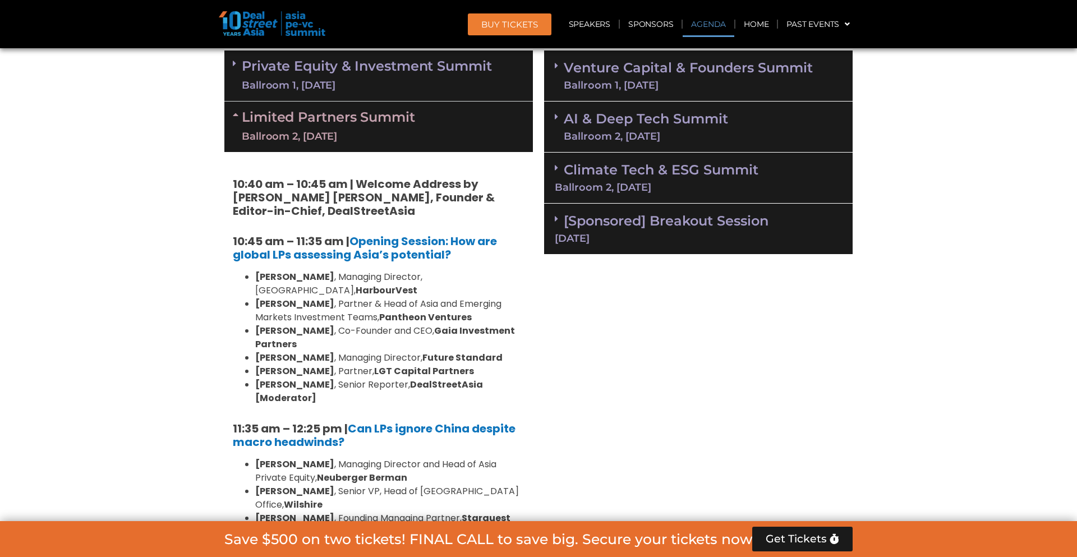
click at [681, 127] on link "AI & Deep Tech Summit Ballroom 2, [DATE]" at bounding box center [646, 126] width 164 height 29
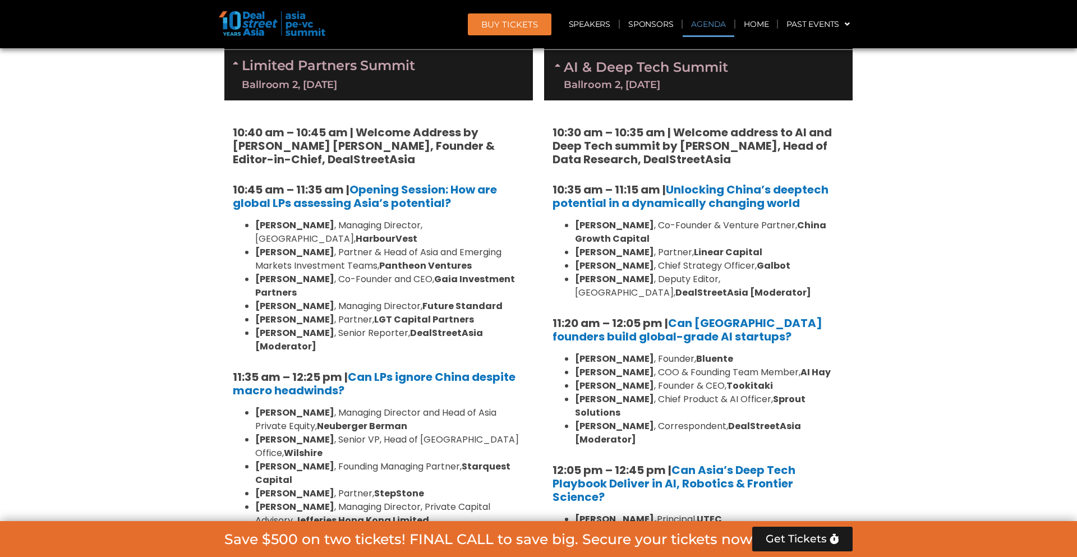
scroll to position [756, 0]
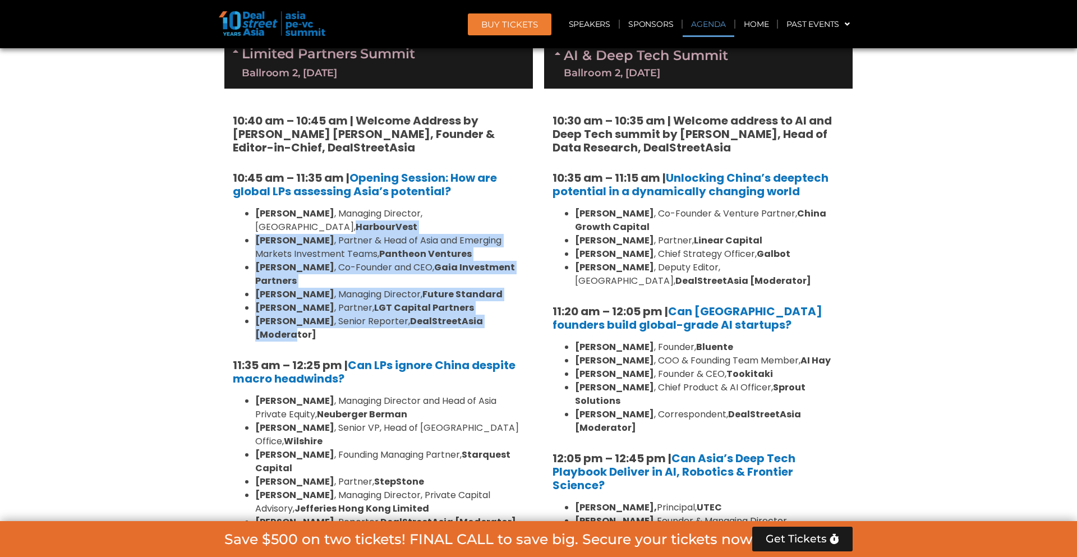
drag, startPoint x: 447, startPoint y: 214, endPoint x: 499, endPoint y: 303, distance: 103.0
click at [499, 303] on ul "Kelvin Yap , Managing Director, Singapore, HarbourVest Brian Lim , Partner & He…" at bounding box center [379, 274] width 292 height 135
click at [509, 301] on li "Brooke Zhou , Partner, LGT Capital Partners" at bounding box center [389, 307] width 269 height 13
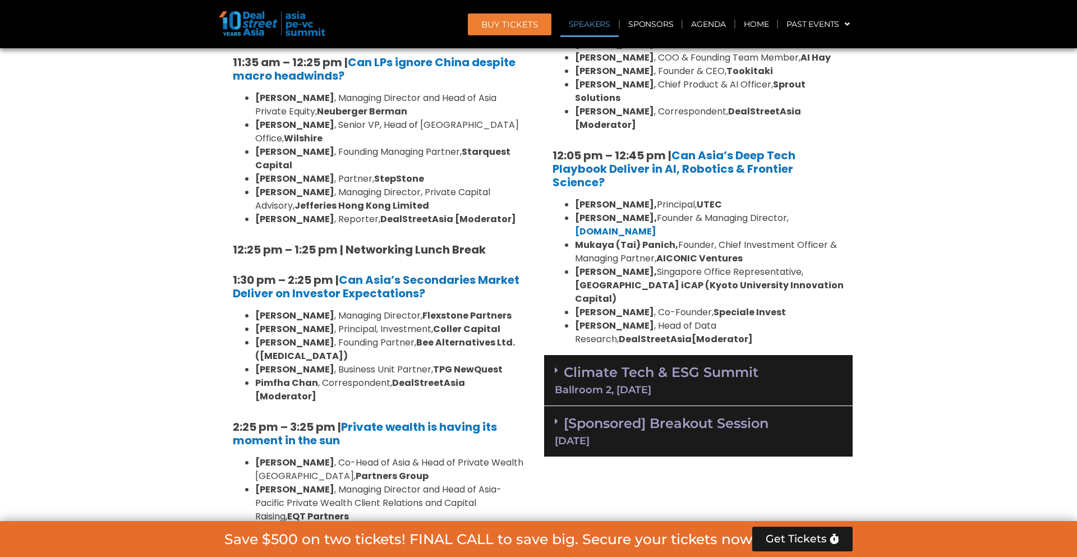
scroll to position [1069, 0]
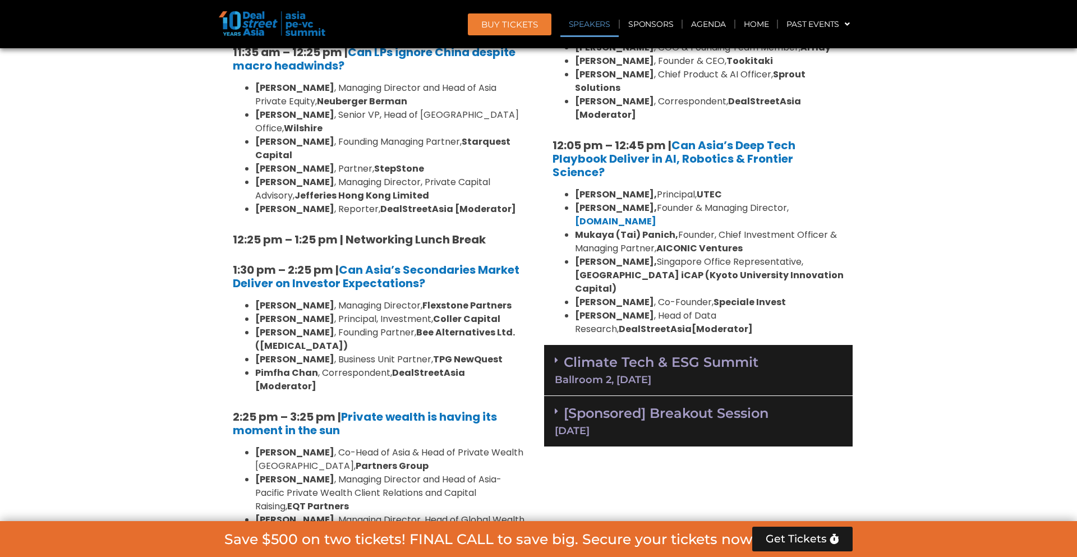
click at [736, 296] on strong "Speciale Invest" at bounding box center [749, 302] width 72 height 13
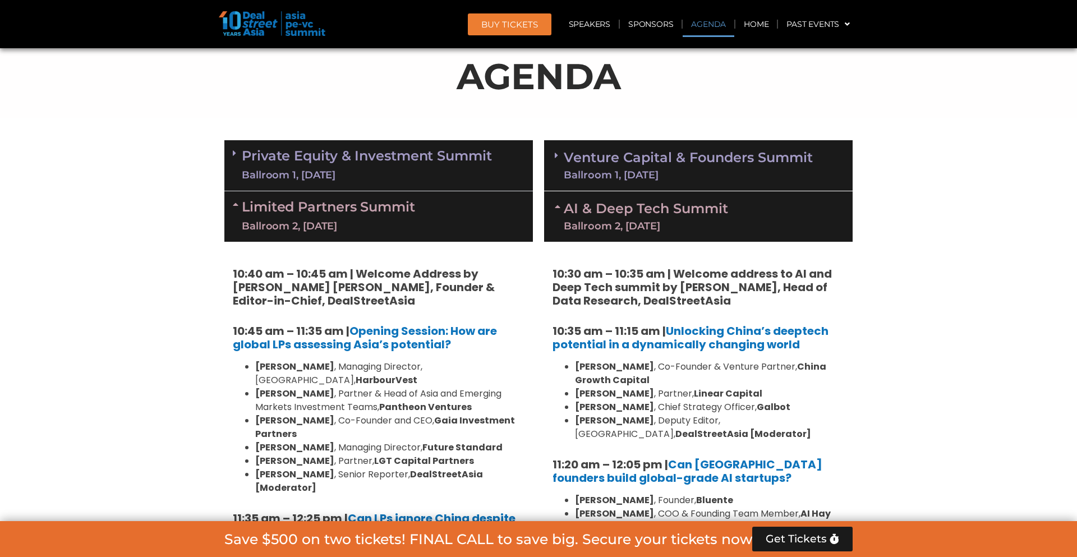
scroll to position [602, 0]
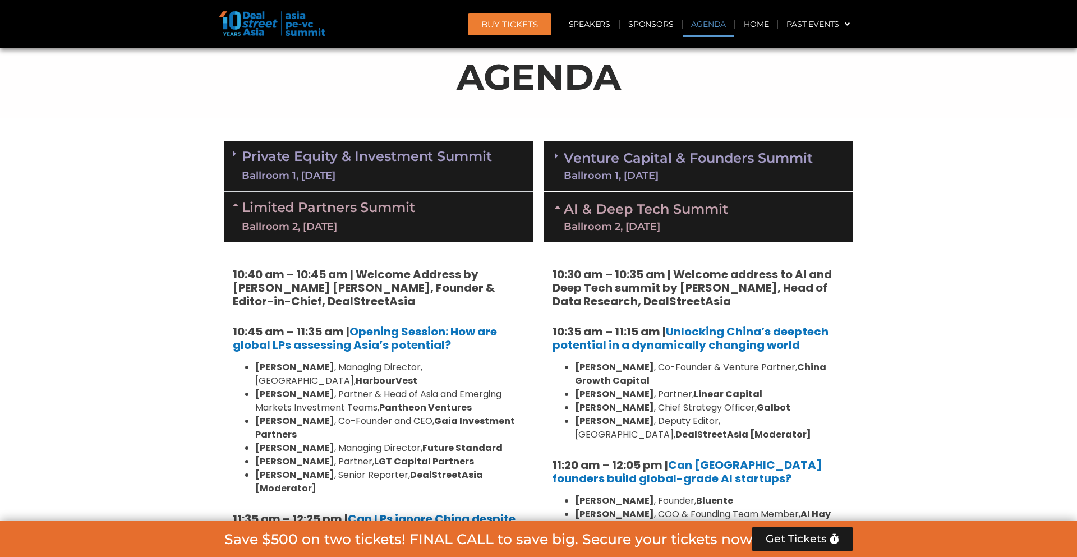
click at [698, 162] on link "Venture Capital & Founders​ Summit Ballroom 1, 11 Sept" at bounding box center [688, 165] width 249 height 29
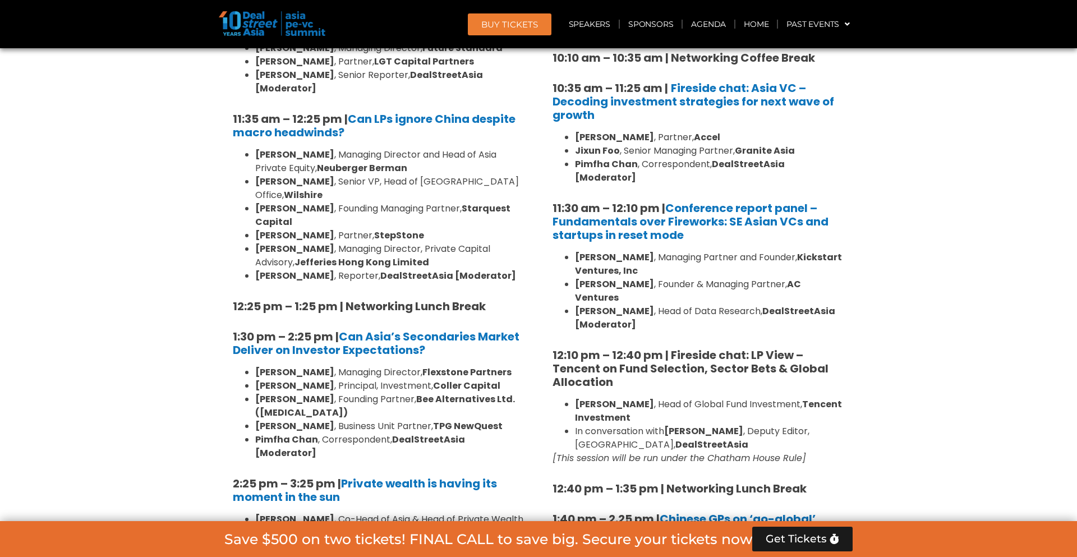
scroll to position [1127, 0]
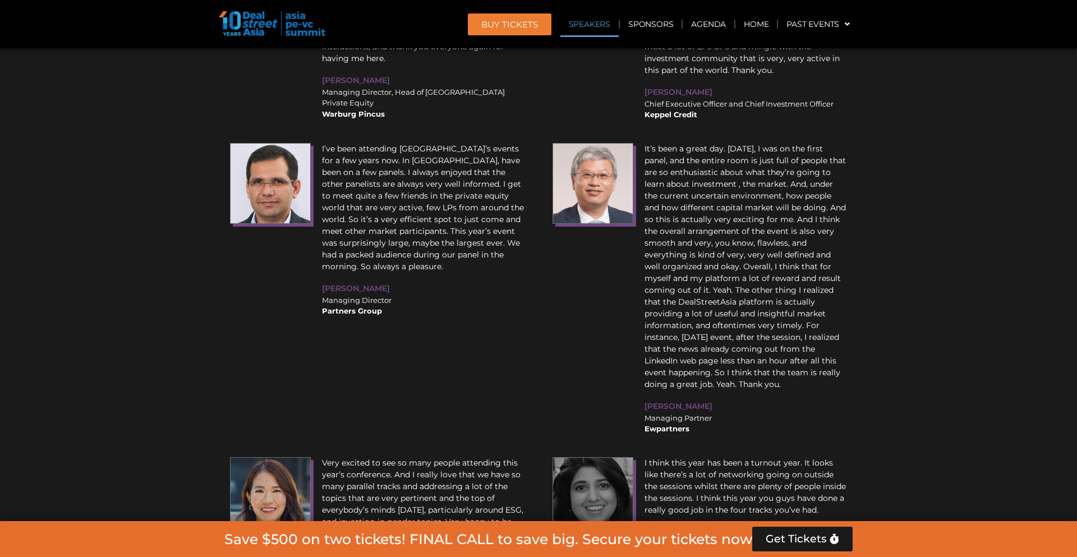
scroll to position [1397, 0]
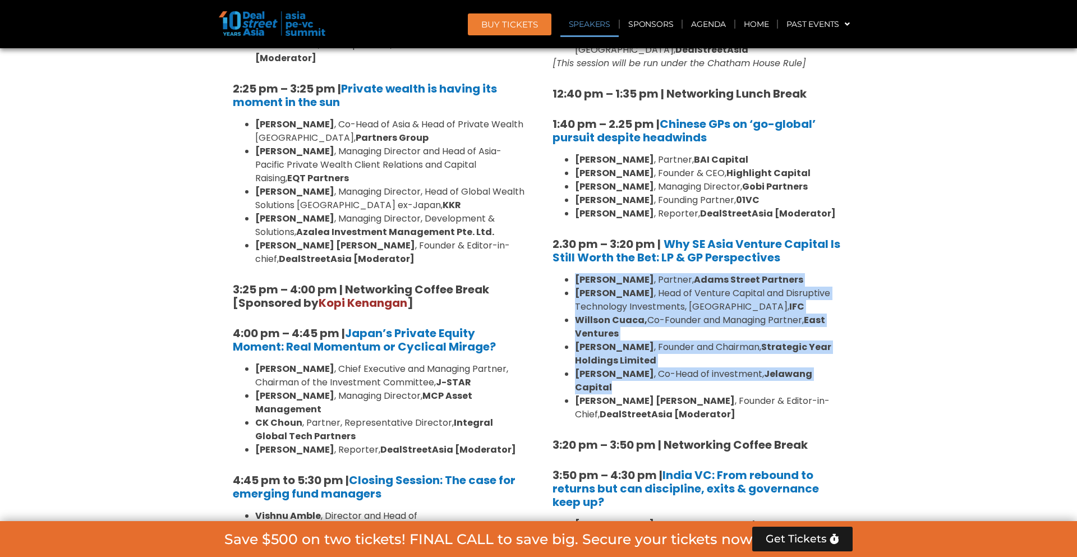
drag, startPoint x: 845, startPoint y: 348, endPoint x: 565, endPoint y: 251, distance: 296.0
click at [565, 251] on div "8:00 am – 9:00 am | Registration & Networking Coffee 9:00 am – 9:15 am | Welcom…" at bounding box center [698, 161] width 308 height 1531
click at [618, 314] on li "Willson Cuaca, Co-Founder and Managing Partner, East Ventures" at bounding box center [709, 327] width 269 height 27
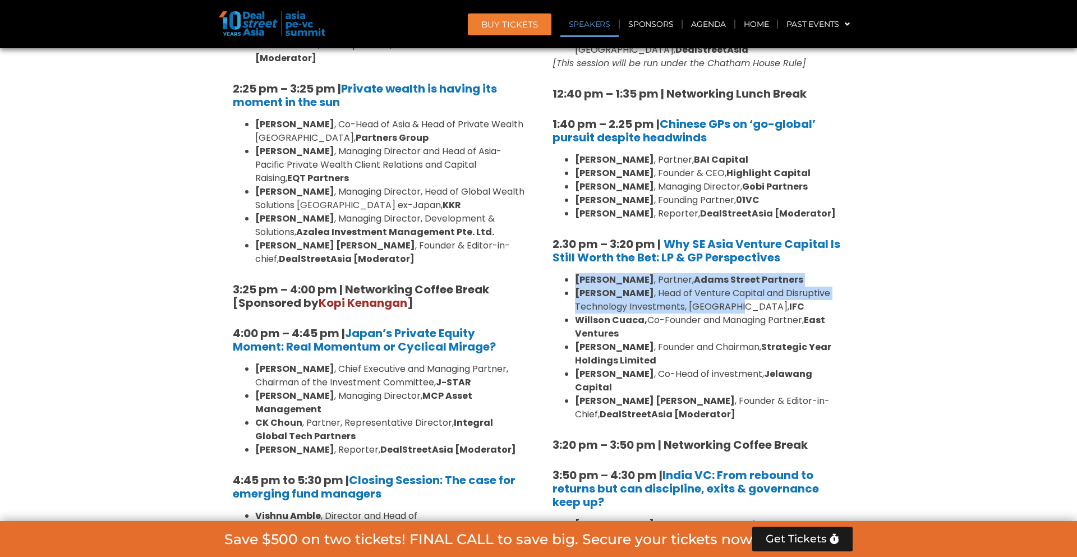
drag, startPoint x: 576, startPoint y: 251, endPoint x: 731, endPoint y: 274, distance: 157.1
click at [731, 274] on ul "Sunil Mishra , Partner, Adams Street Partners Geetali Kumar , Head of Venture C…" at bounding box center [698, 347] width 292 height 148
click at [731, 287] on li "Geetali Kumar , Head of Venture Capital and Disruptive Technology Investments, …" at bounding box center [709, 300] width 269 height 27
drag, startPoint x: 673, startPoint y: 251, endPoint x: 832, endPoint y: 259, distance: 158.9
click at [832, 273] on ul "Sunil Mishra , Partner, Adams Street Partners Geetali Kumar , Head of Venture C…" at bounding box center [698, 347] width 292 height 148
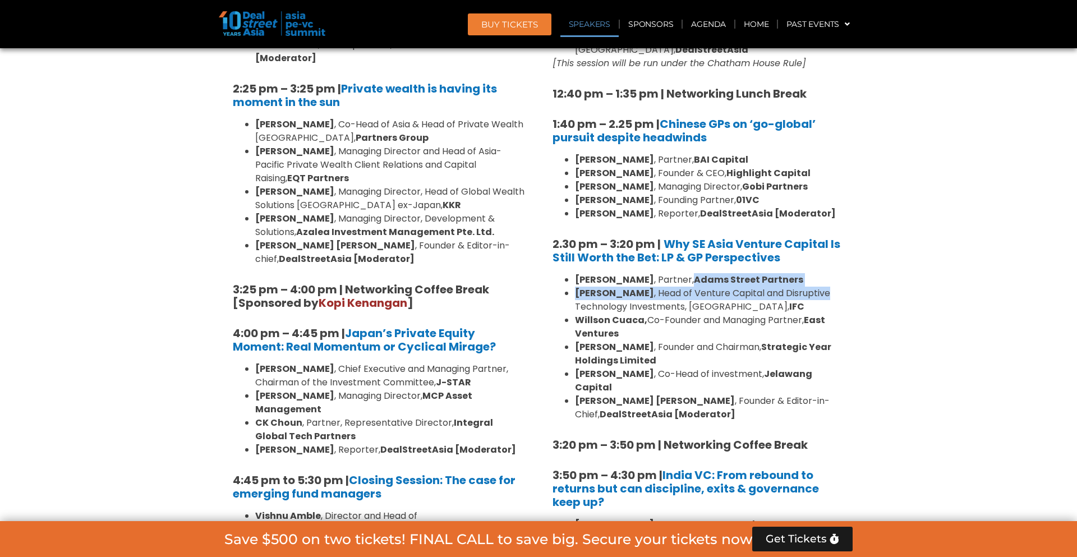
click at [832, 287] on li "Geetali Kumar , Head of Venture Capital and Disruptive Technology Investments, …" at bounding box center [709, 300] width 269 height 27
drag, startPoint x: 632, startPoint y: 255, endPoint x: 565, endPoint y: 254, distance: 67.3
click at [565, 273] on ul "Sunil Mishra , Partner, Adams Street Partners Geetali Kumar , Head of Venture C…" at bounding box center [698, 347] width 292 height 148
click at [641, 287] on b "[PERSON_NAME]" at bounding box center [614, 293] width 79 height 13
drag, startPoint x: 673, startPoint y: 252, endPoint x: 790, endPoint y: 252, distance: 117.8
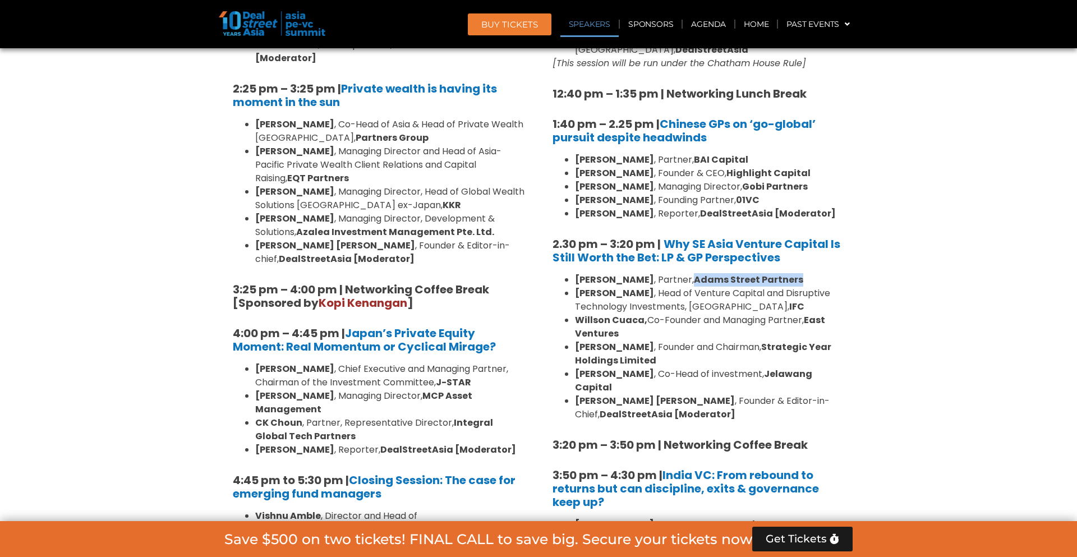
click at [790, 273] on li "Sunil Mishra , Partner, Adams Street Partners" at bounding box center [709, 279] width 269 height 13
drag, startPoint x: 673, startPoint y: 254, endPoint x: 785, endPoint y: 255, distance: 112.7
click at [785, 273] on li "Sunil Mishra , Partner, Adams Street Partners" at bounding box center [709, 279] width 269 height 13
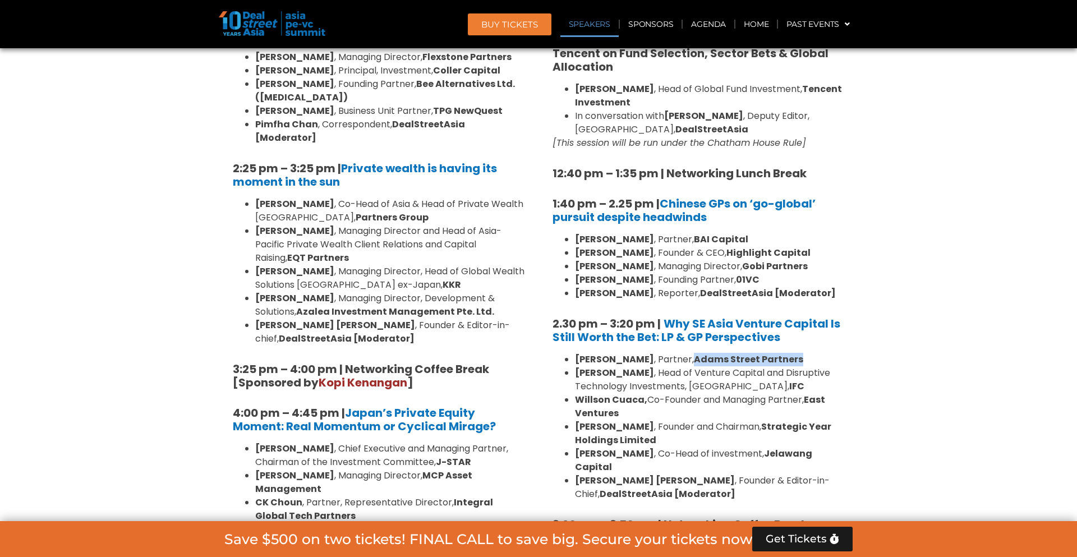
scroll to position [1406, 0]
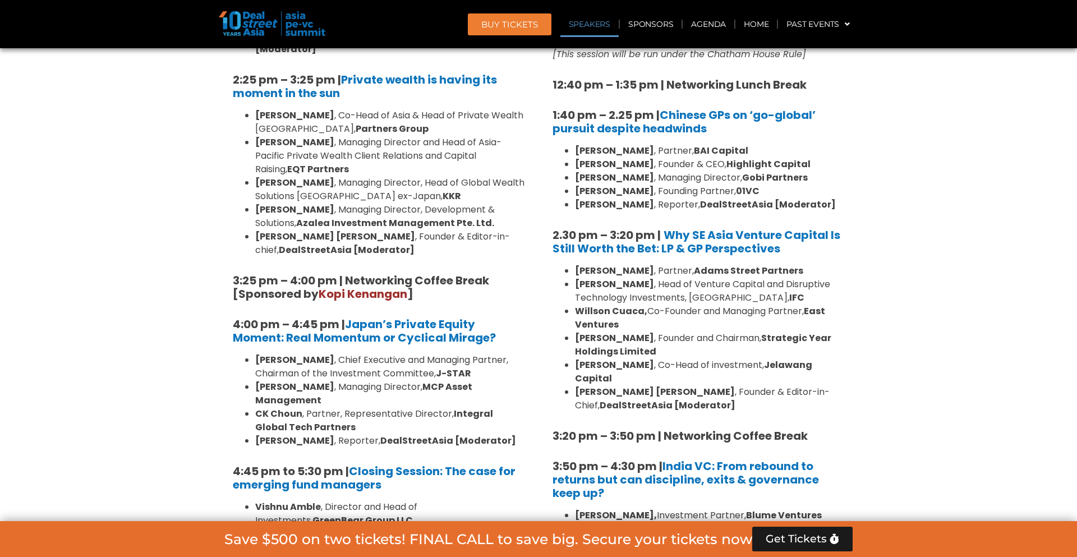
click at [794, 228] on h5 "2.30 pm – 3:20 pm | Why SE Asia Venture Capital Is Still Worth the Bet: LP & GP…" at bounding box center [698, 241] width 292 height 27
drag, startPoint x: 790, startPoint y: 246, endPoint x: 675, endPoint y: 241, distance: 114.5
click at [675, 264] on li "Sunil Mishra , Partner, Adams Street Partners" at bounding box center [709, 270] width 269 height 13
copy b "Adams Street Partners"
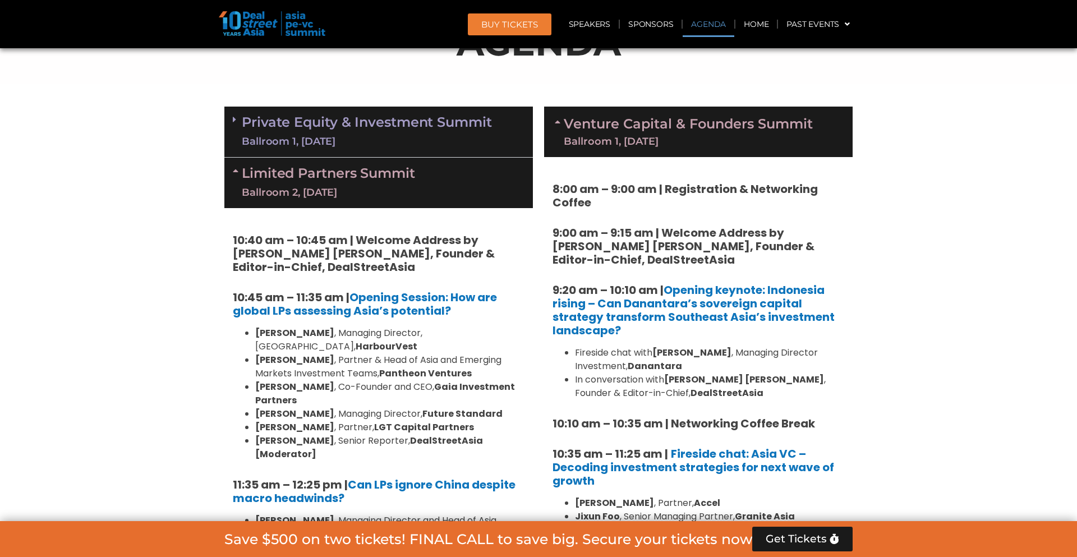
scroll to position [637, 0]
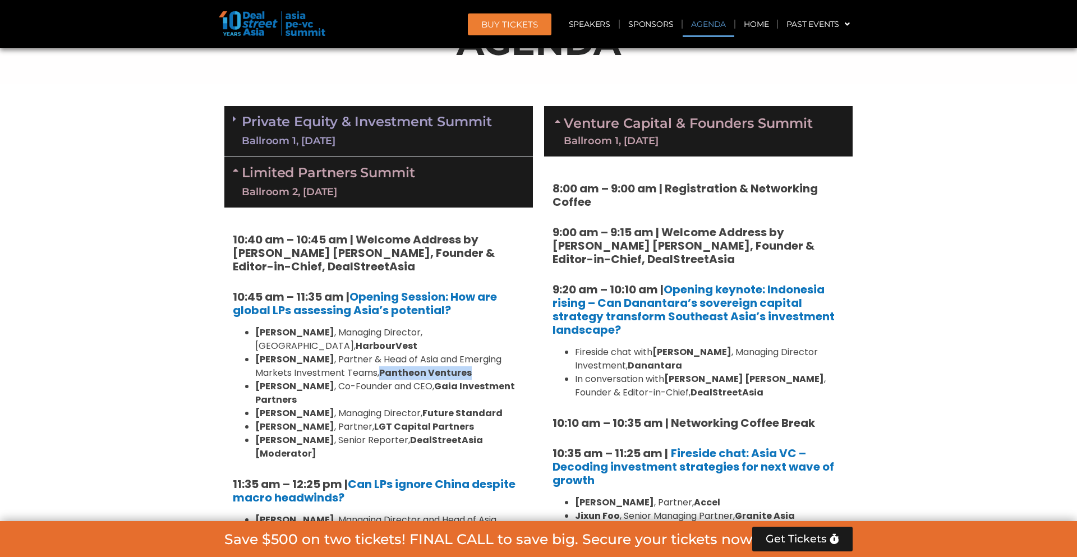
drag, startPoint x: 432, startPoint y: 360, endPoint x: 345, endPoint y: 360, distance: 86.9
click at [345, 360] on li "[PERSON_NAME] , Partner & Head of Asia and Emerging Markets Investment Teams, P…" at bounding box center [389, 366] width 269 height 27
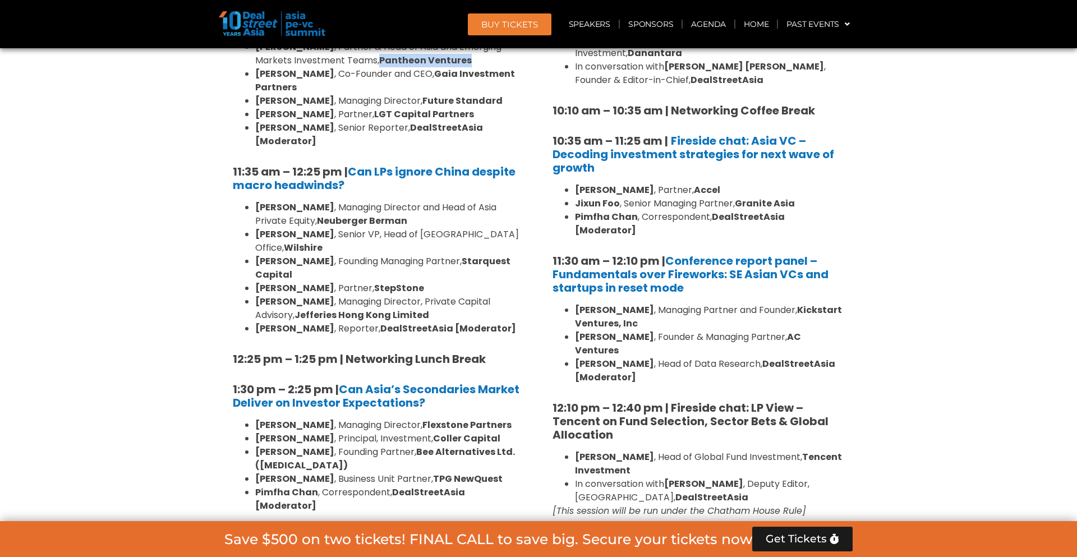
scroll to position [951, 0]
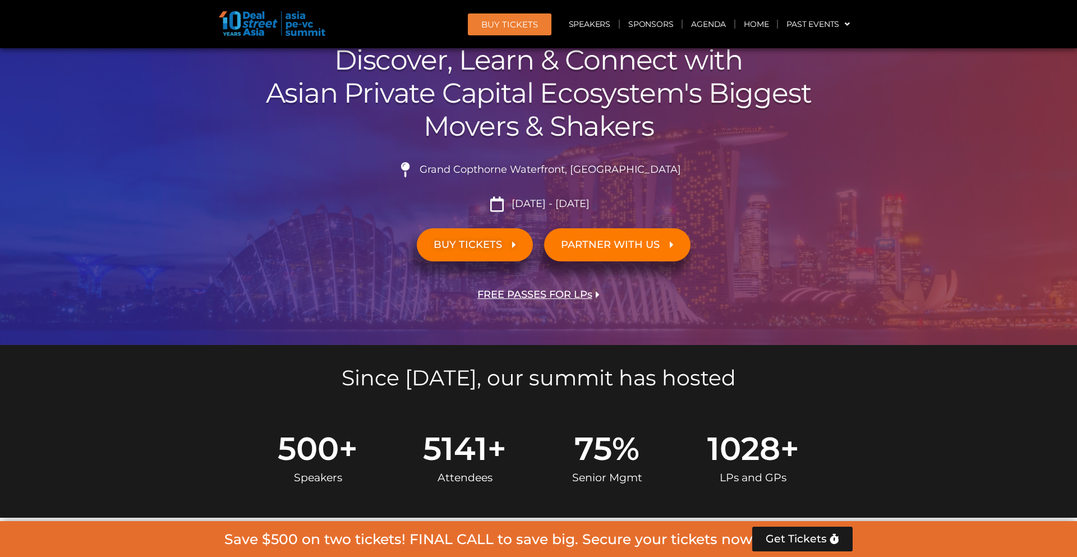
scroll to position [351, 0]
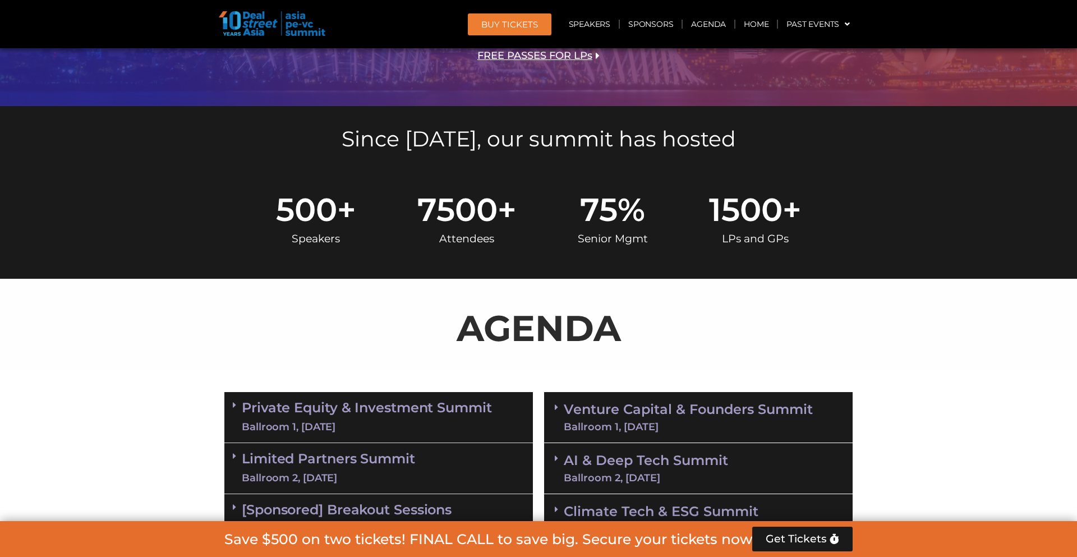
click at [821, 319] on p "AGENDA" at bounding box center [538, 328] width 628 height 54
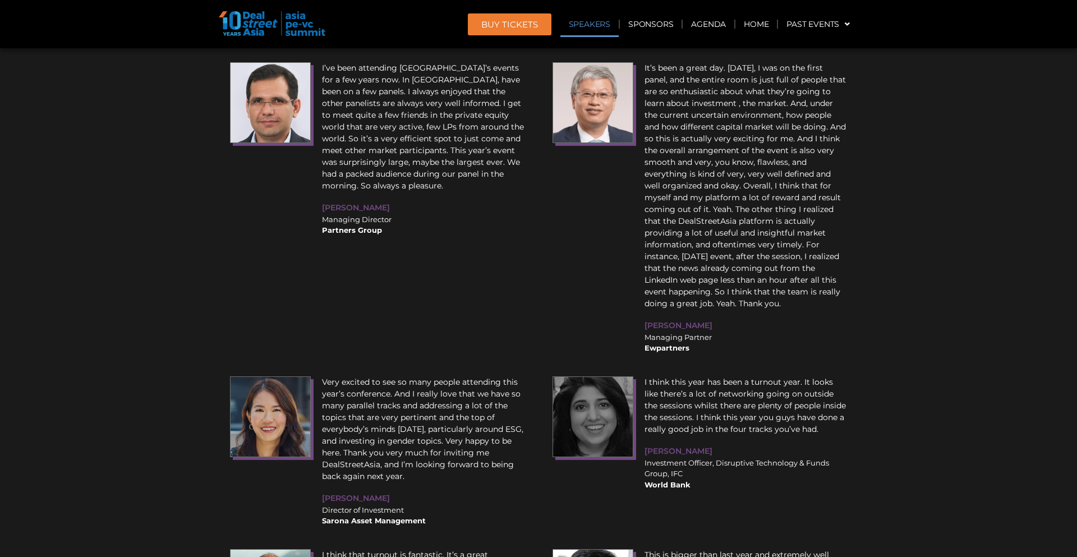
scroll to position [1528, 0]
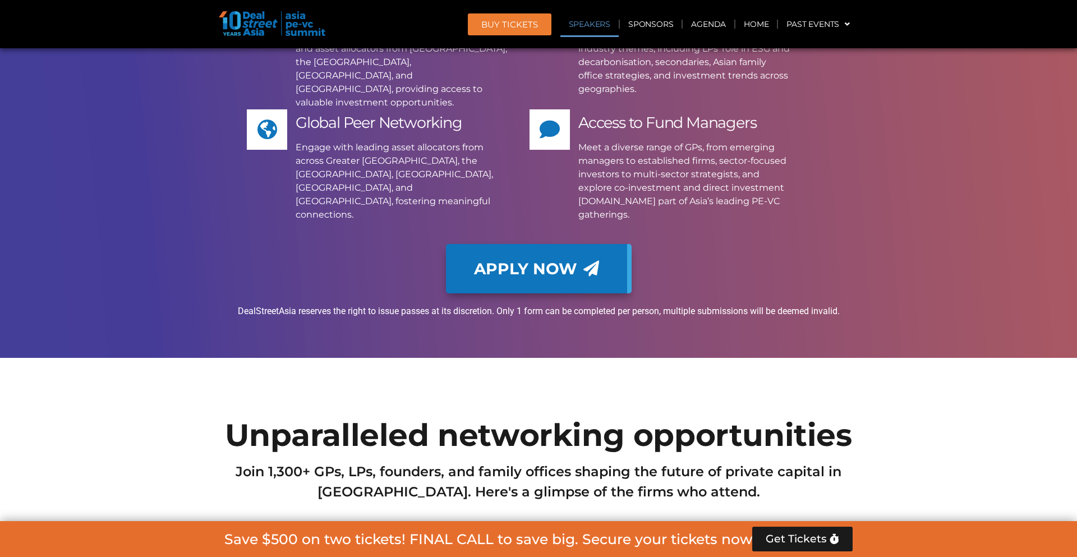
scroll to position [9393, 0]
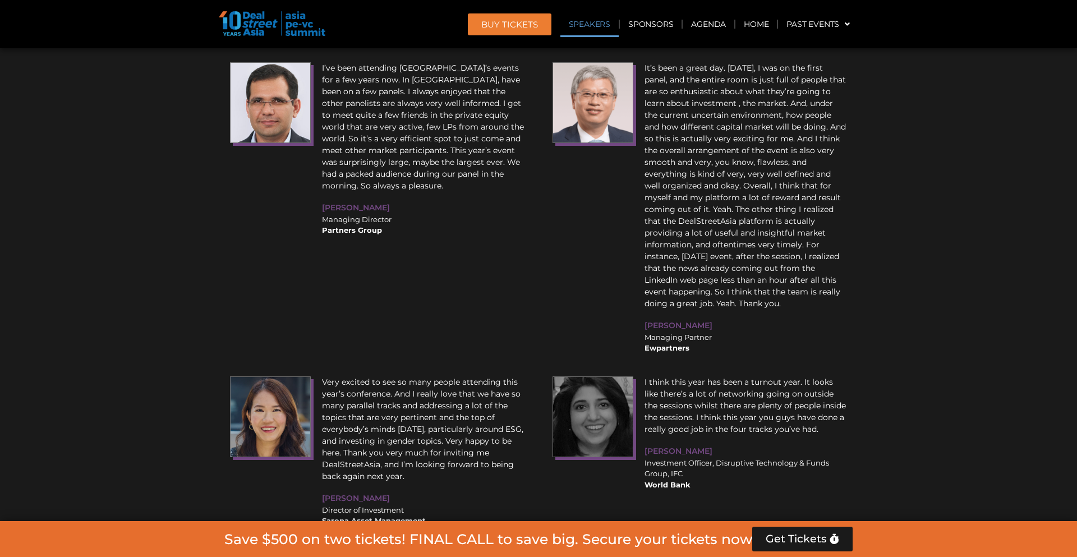
scroll to position [1528, 0]
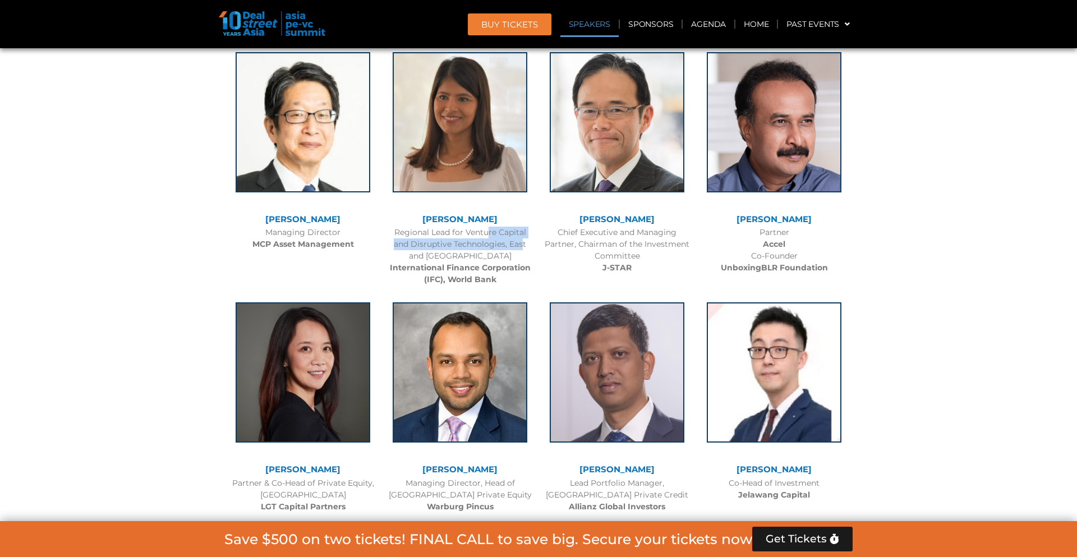
drag, startPoint x: 465, startPoint y: 230, endPoint x: 504, endPoint y: 247, distance: 42.2
click at [504, 247] on div "Regional Lead for Venture Capital and Disruptive Technologies, East and Southea…" at bounding box center [460, 256] width 146 height 59
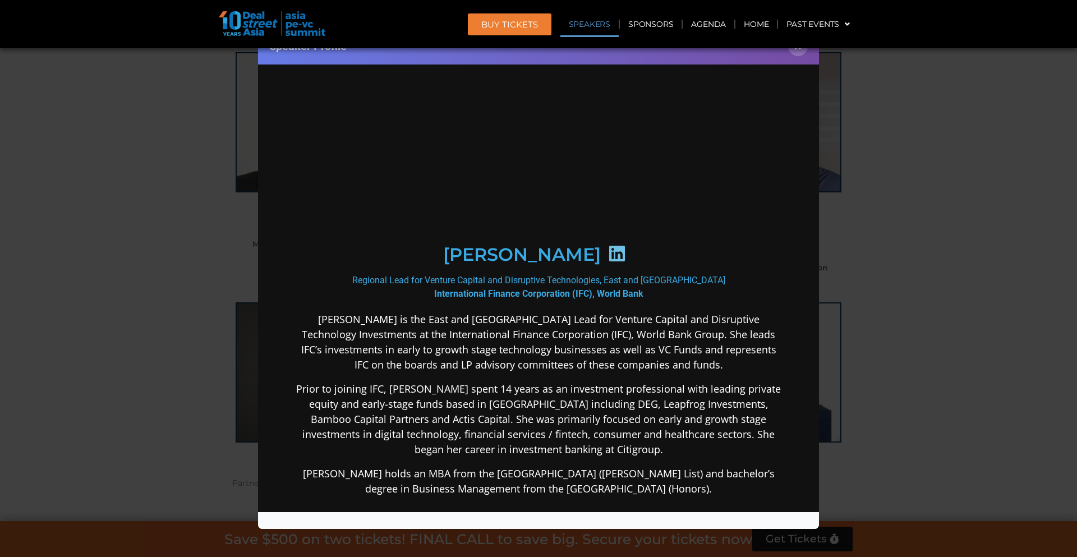
scroll to position [0, 0]
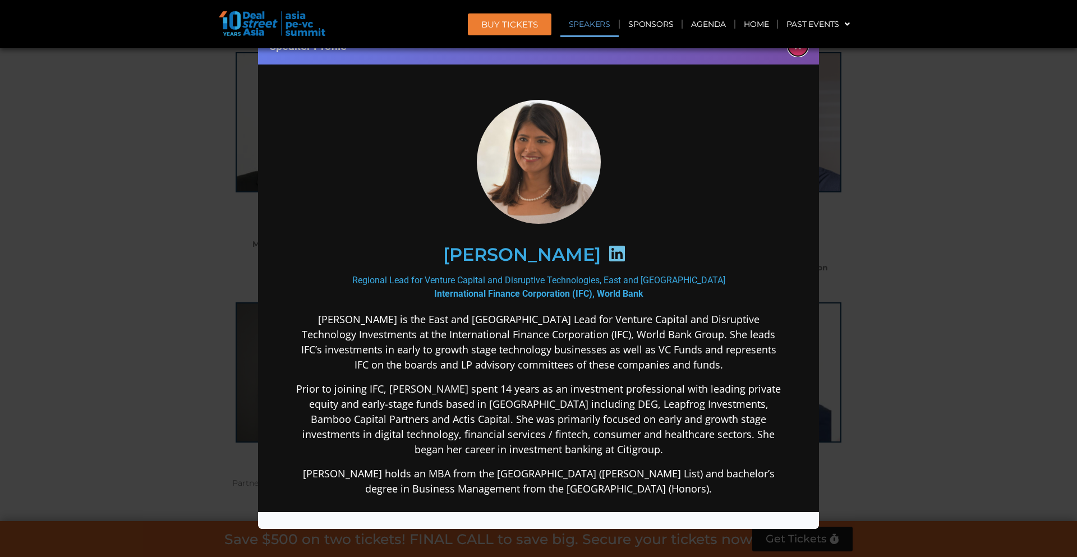
click at [800, 55] on button "×" at bounding box center [798, 46] width 20 height 20
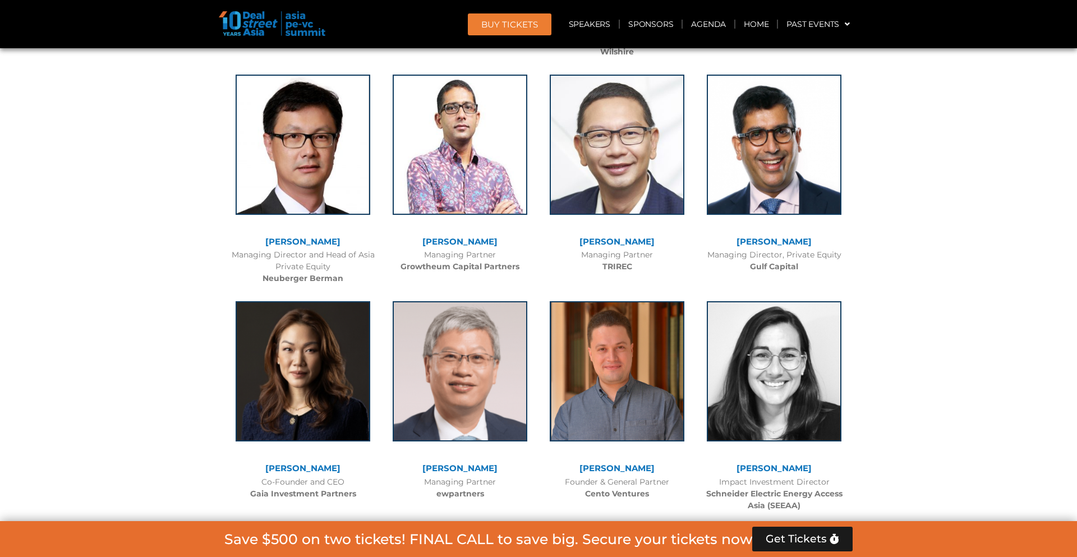
scroll to position [2884, 0]
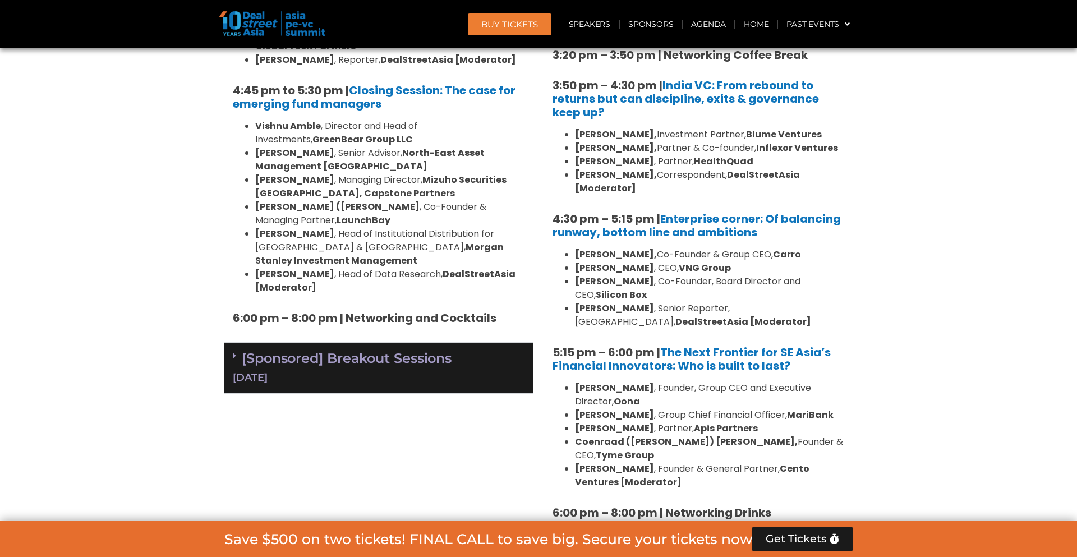
scroll to position [1785, 0]
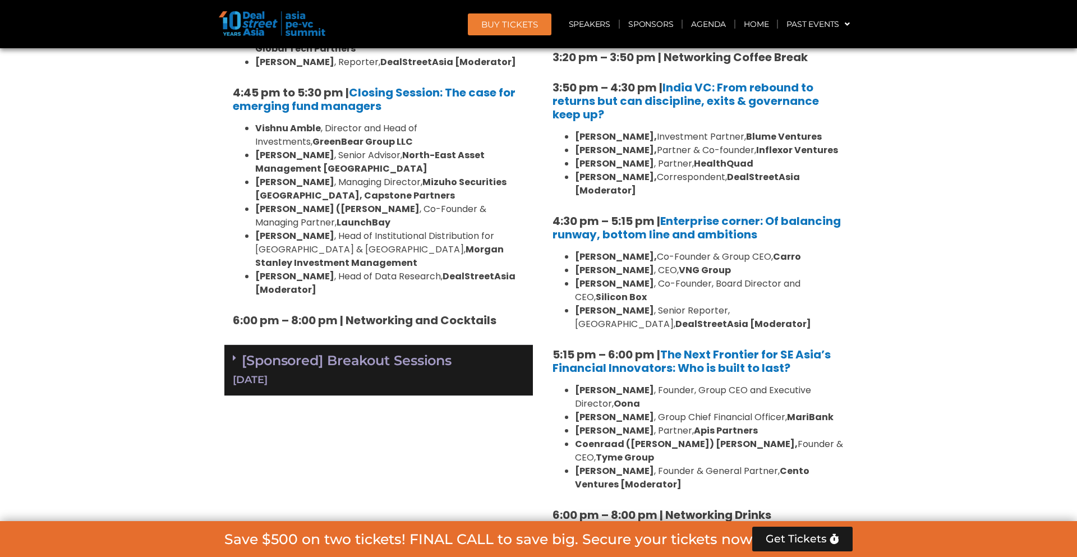
click at [490, 345] on div "[Sponsored] Breakout Sessions [DATE]" at bounding box center [378, 370] width 308 height 51
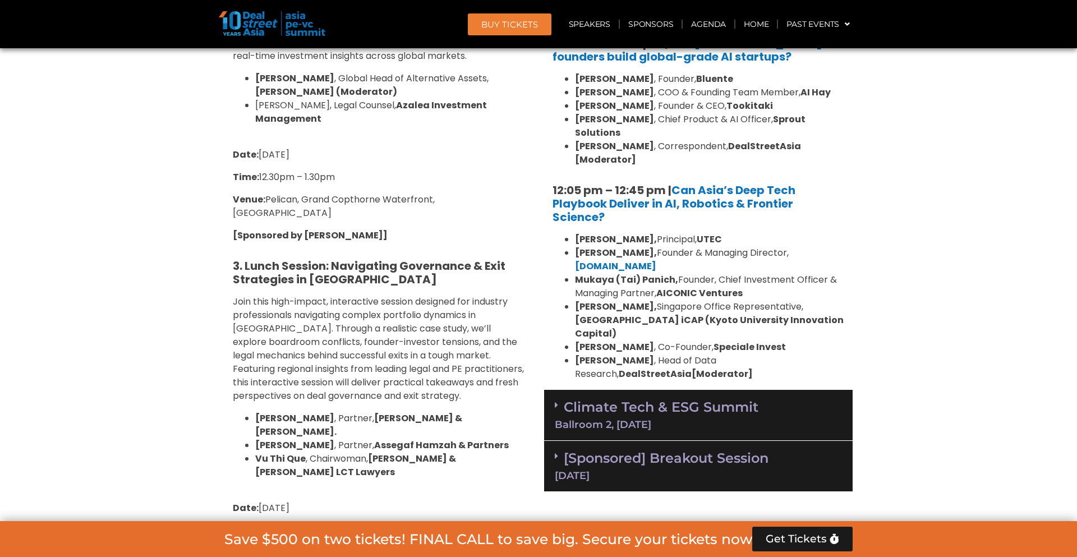
scroll to position [2555, 0]
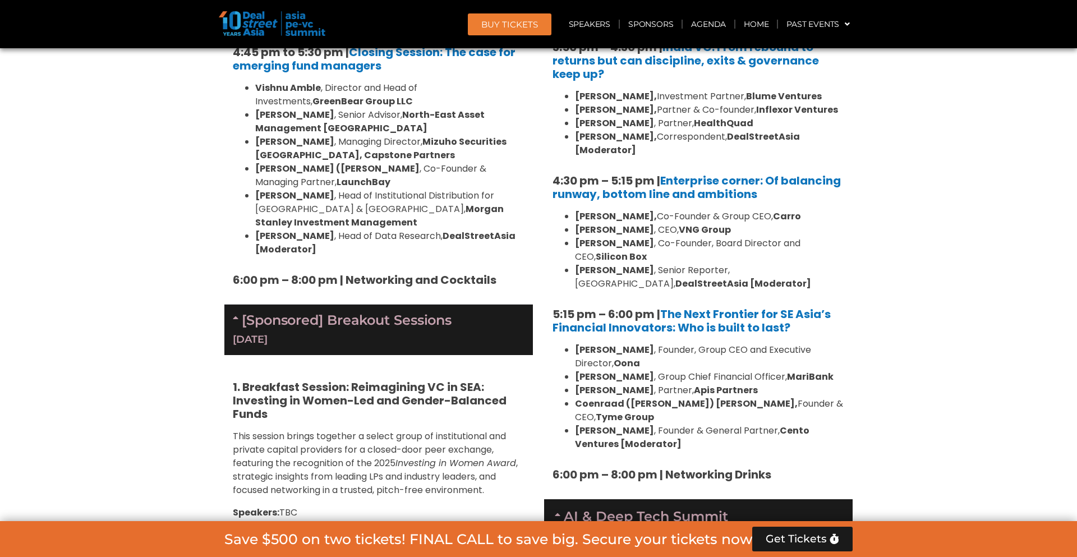
click at [485, 305] on div "[Sponsored] Breakout Sessions [DATE]" at bounding box center [378, 330] width 308 height 50
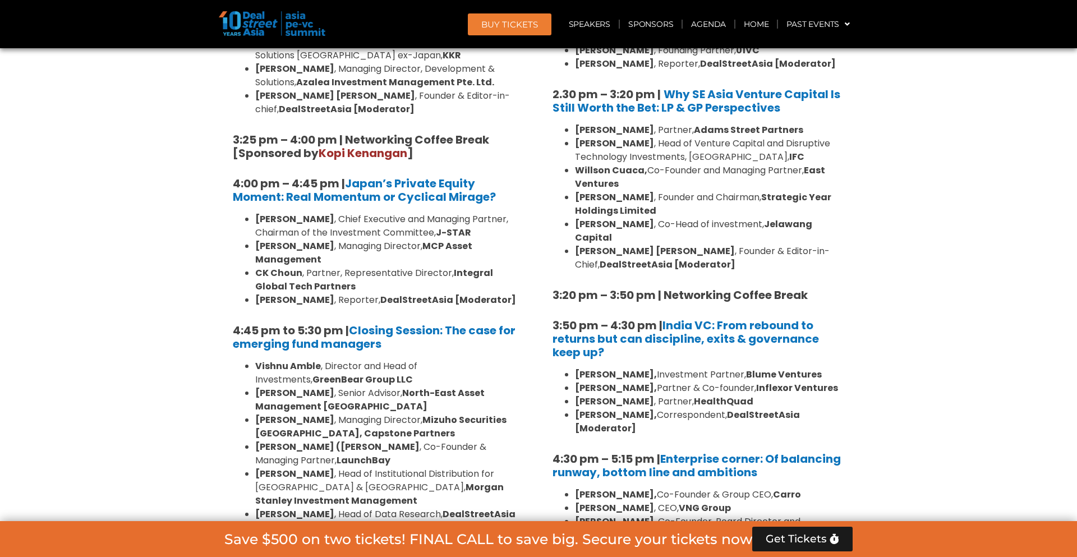
scroll to position [1544, 0]
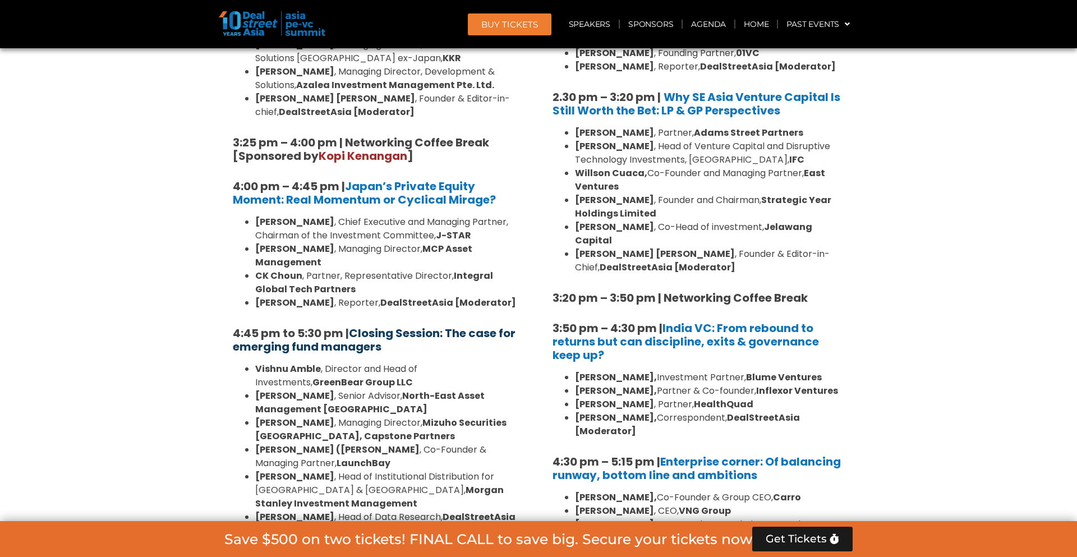
click at [475, 325] on link "Closing Session: The case for emerging fund managers" at bounding box center [374, 339] width 283 height 29
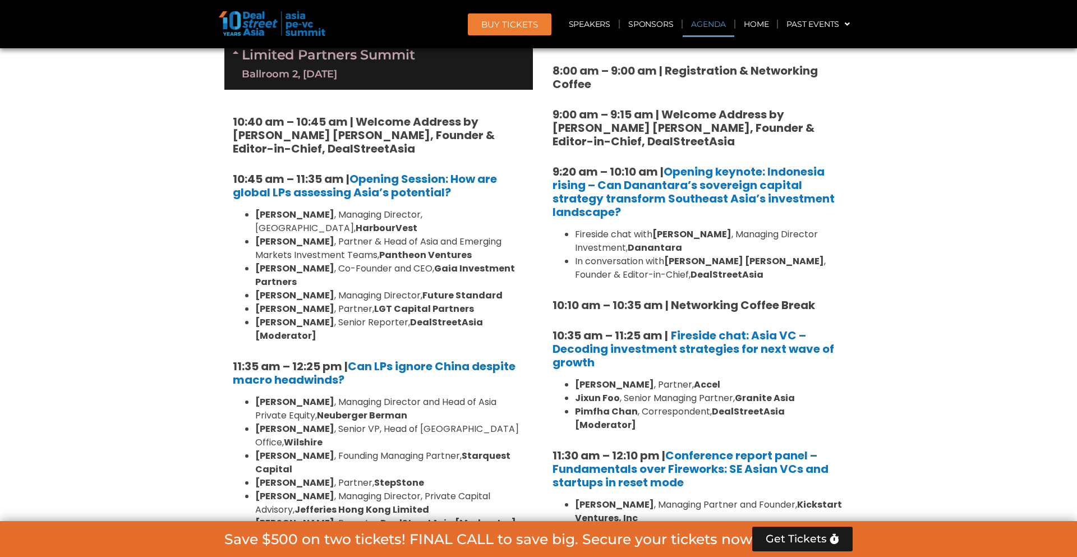
scroll to position [756, 0]
drag, startPoint x: 436, startPoint y: 241, endPoint x: 345, endPoint y: 240, distance: 90.9
click at [345, 240] on li "[PERSON_NAME] , Partner & Head of Asia and Emerging Markets Investment Teams, P…" at bounding box center [389, 247] width 269 height 27
copy strong "Pantheon Ventures"
click at [475, 245] on li "[PERSON_NAME] , Partner & Head of Asia and Emerging Markets Investment Teams, P…" at bounding box center [389, 247] width 269 height 27
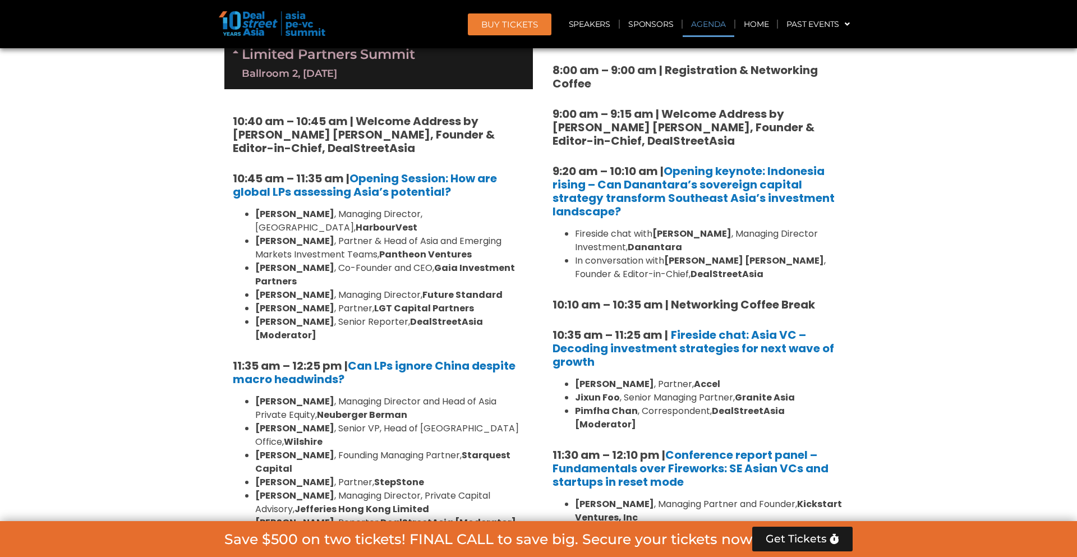
scroll to position [763, 0]
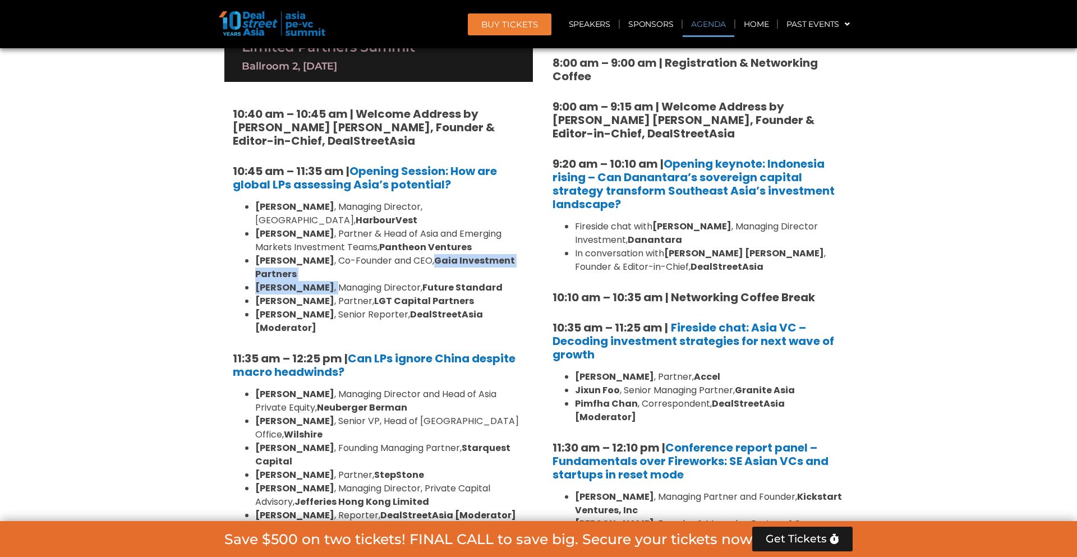
drag, startPoint x: 312, startPoint y: 268, endPoint x: 412, endPoint y: 245, distance: 102.9
click at [412, 245] on ul "[PERSON_NAME] , Managing Director, [GEOGRAPHIC_DATA], HarbourVest [PERSON_NAME]…" at bounding box center [379, 267] width 292 height 135
click at [412, 254] on strong "Gaia Investment Partners" at bounding box center [385, 267] width 260 height 26
drag, startPoint x: 410, startPoint y: 245, endPoint x: 325, endPoint y: 258, distance: 85.7
click at [325, 258] on li "Serena Tan , Co-Founder and CEO, Gaia Investment Partners" at bounding box center [389, 267] width 269 height 27
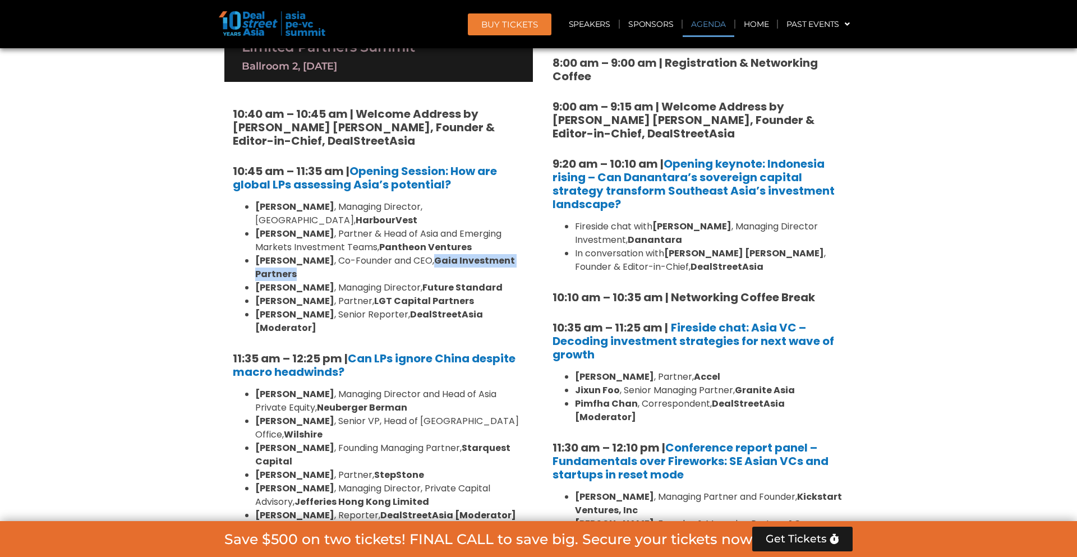
copy strong "Gaia Investment Partners"
click at [466, 294] on li "Brooke Zhou , Partner, LGT Capital Partners" at bounding box center [389, 300] width 269 height 13
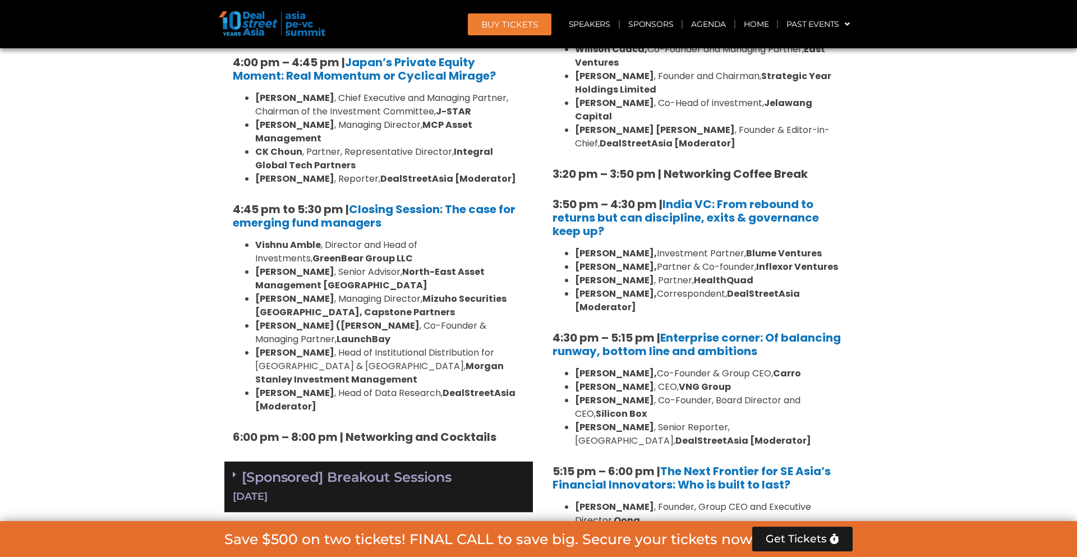
scroll to position [1654, 0]
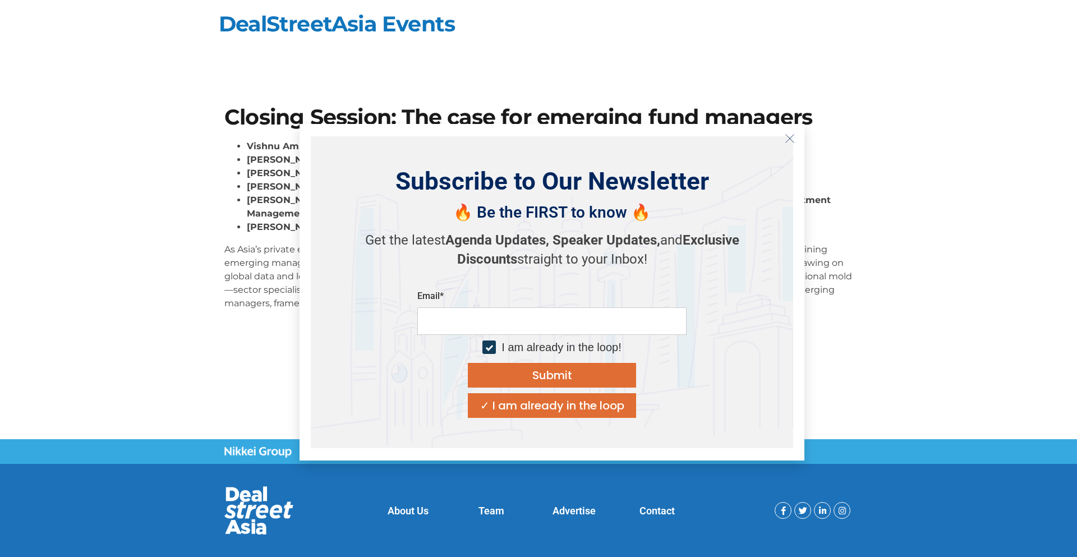
click at [790, 139] on line "Close" at bounding box center [790, 138] width 8 height 8
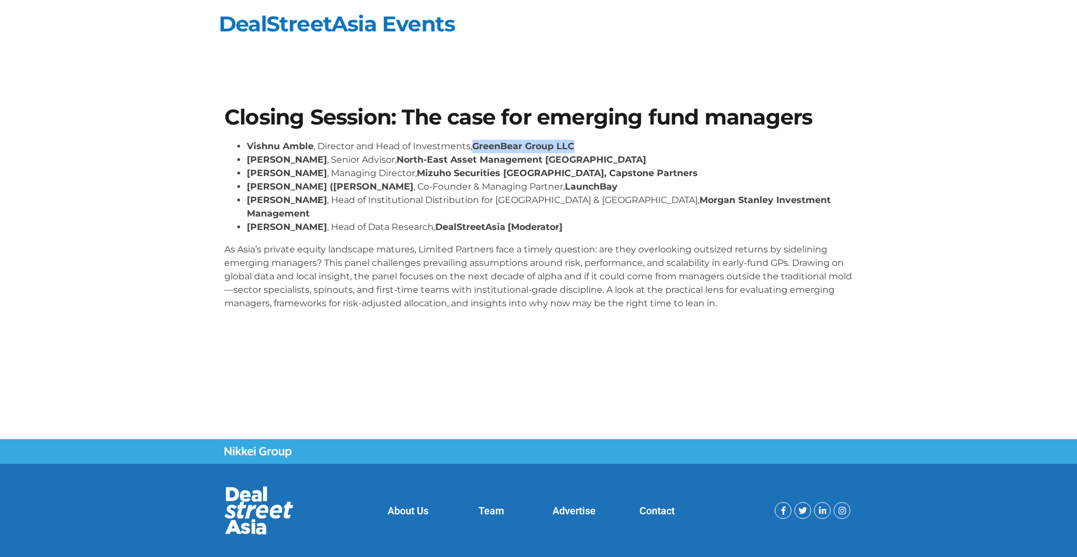
drag, startPoint x: 473, startPoint y: 146, endPoint x: 602, endPoint y: 150, distance: 129.0
click at [602, 150] on li "[PERSON_NAME] , Director and Head of Investments, GreenBear Group LLC" at bounding box center [550, 146] width 606 height 13
copy strong "GreenBear Group LLC"
drag, startPoint x: 388, startPoint y: 160, endPoint x: 582, endPoint y: 159, distance: 194.1
click at [582, 159] on strong "North-East Asset Management [GEOGRAPHIC_DATA]" at bounding box center [522, 159] width 250 height 11
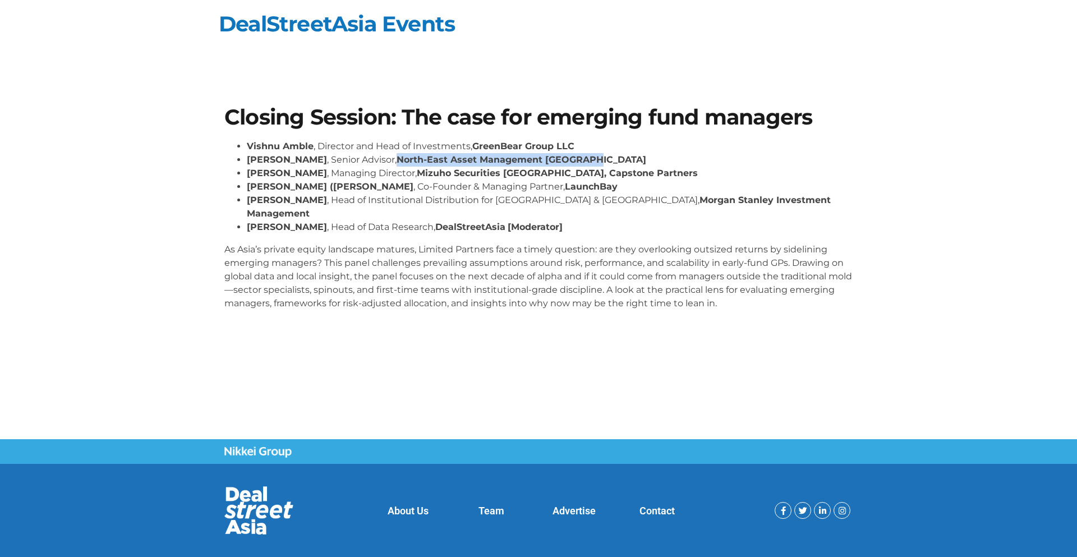
copy strong "North-East Asset Management [GEOGRAPHIC_DATA]"
drag, startPoint x: 537, startPoint y: 172, endPoint x: 628, endPoint y: 172, distance: 90.9
click at [628, 172] on li "[PERSON_NAME] , Managing Director, Mizuho Securities [GEOGRAPHIC_DATA], Capston…" at bounding box center [550, 173] width 606 height 13
copy strong "Capstone Partners"
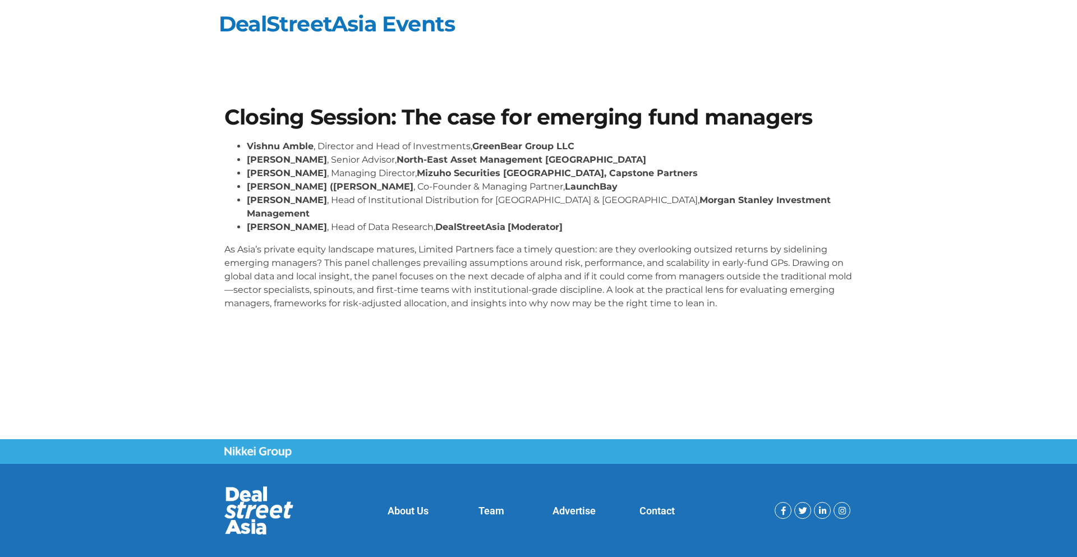
click at [565, 187] on strong "LaunchBay" at bounding box center [591, 186] width 53 height 11
copy strong "LaunchBay"
